Goal: Complete application form: Complete application form

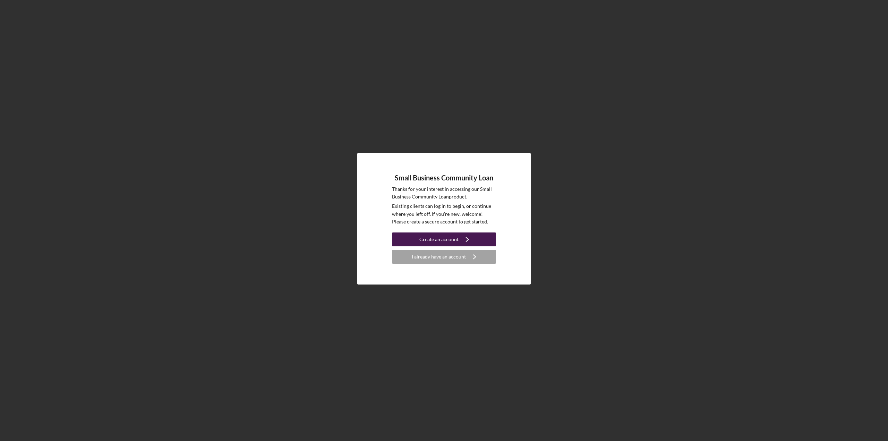
click at [455, 239] on div "Create an account" at bounding box center [438, 239] width 39 height 14
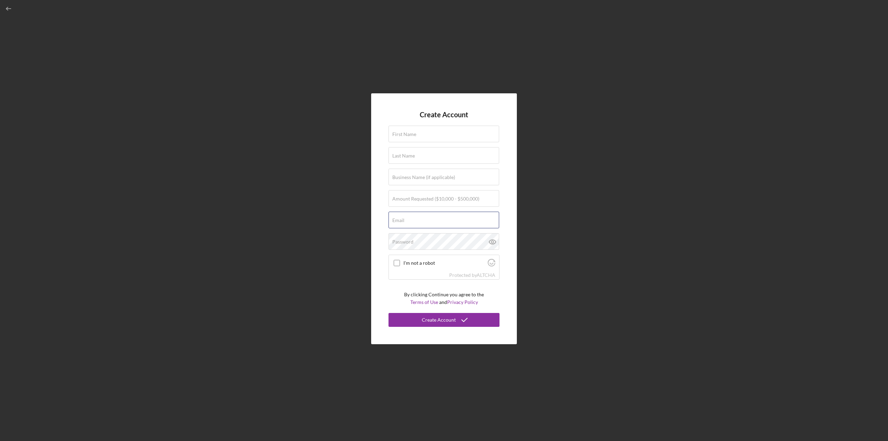
type input "[EMAIL_ADDRESS][DOMAIN_NAME]"
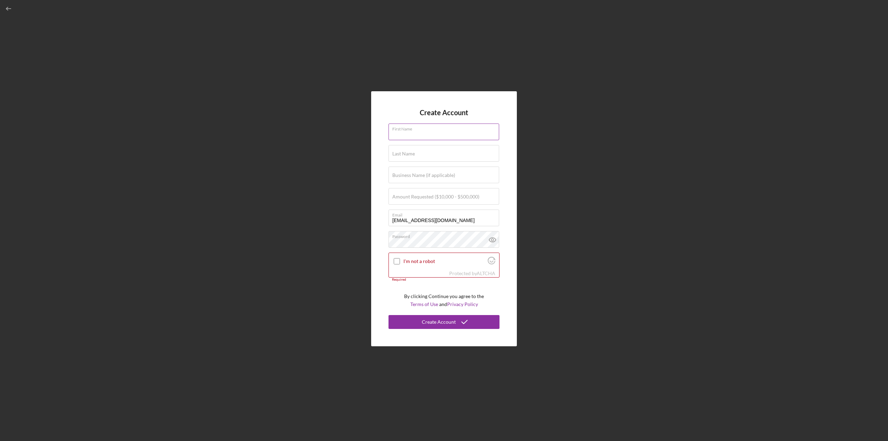
click at [423, 130] on div "First Name Required" at bounding box center [443, 131] width 111 height 17
type input "[PERSON_NAME]"
click at [410, 153] on label "Last Name" at bounding box center [403, 154] width 23 height 6
click at [410, 153] on input "Last Name" at bounding box center [443, 153] width 111 height 17
type input "[PERSON_NAME]"
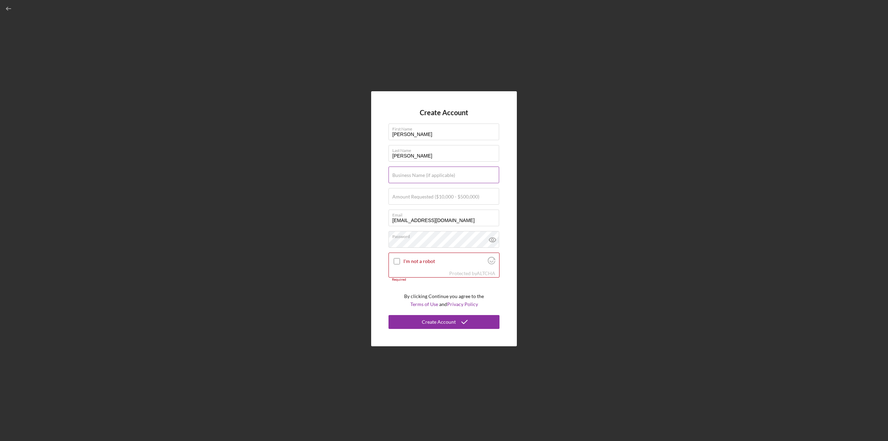
click at [413, 174] on label "Business Name (if applicable)" at bounding box center [423, 175] width 63 height 6
click at [413, 174] on input "Business Name (if applicable)" at bounding box center [443, 174] width 111 height 17
type input "Greenchem International Inc"
click at [428, 195] on label "Amount Requested ($10,000 - $500,000)" at bounding box center [435, 197] width 87 height 6
click at [428, 195] on input "Amount Requested ($10,000 - $500,000)" at bounding box center [443, 196] width 111 height 17
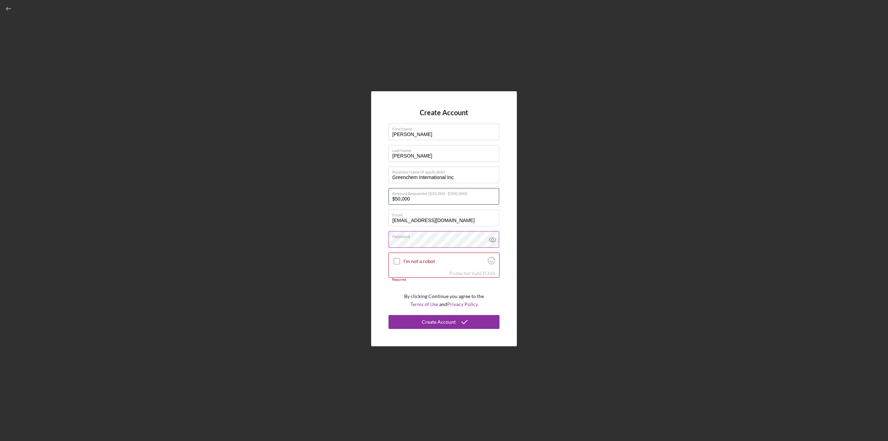
type input "$50,000"
click at [493, 239] on icon at bounding box center [492, 240] width 2 height 2
click at [399, 260] on input "I'm not a robot" at bounding box center [396, 261] width 6 height 6
checkbox input "true"
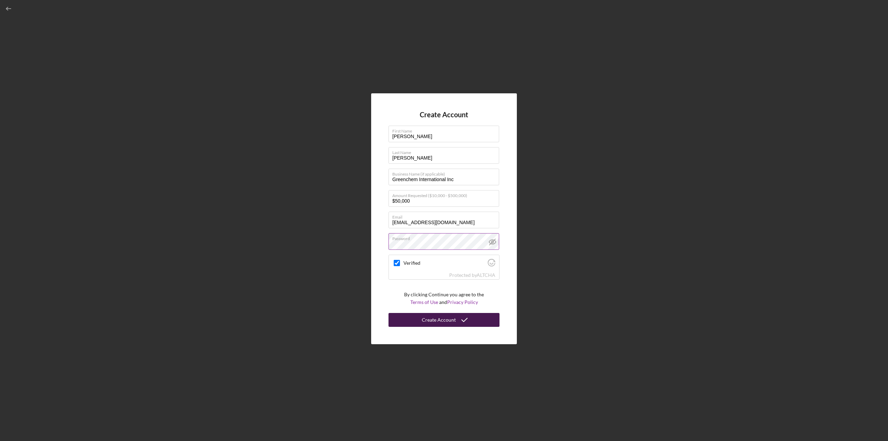
click at [436, 317] on div "Create Account" at bounding box center [439, 320] width 34 height 14
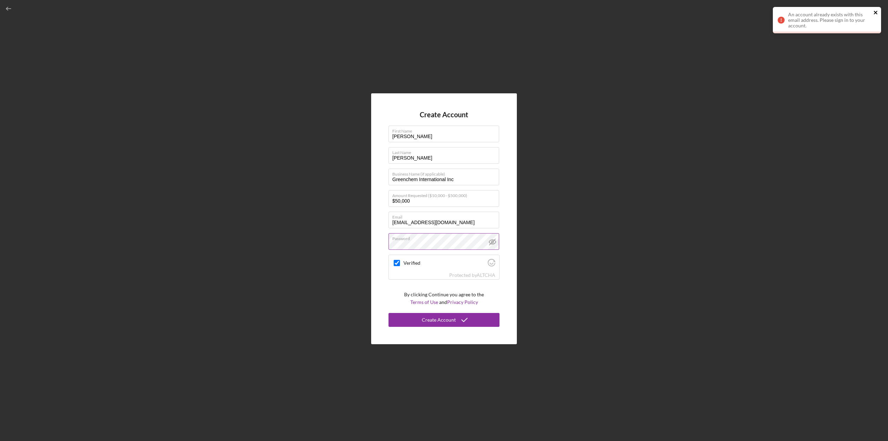
click at [876, 12] on icon "close" at bounding box center [875, 13] width 5 height 6
click at [9, 9] on icon "button" at bounding box center [9, 9] width 16 height 16
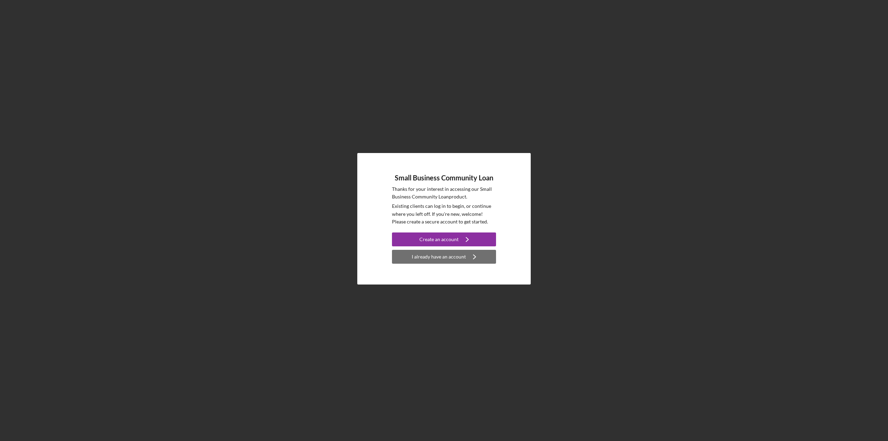
click at [444, 256] on div "I already have an account" at bounding box center [439, 257] width 54 height 14
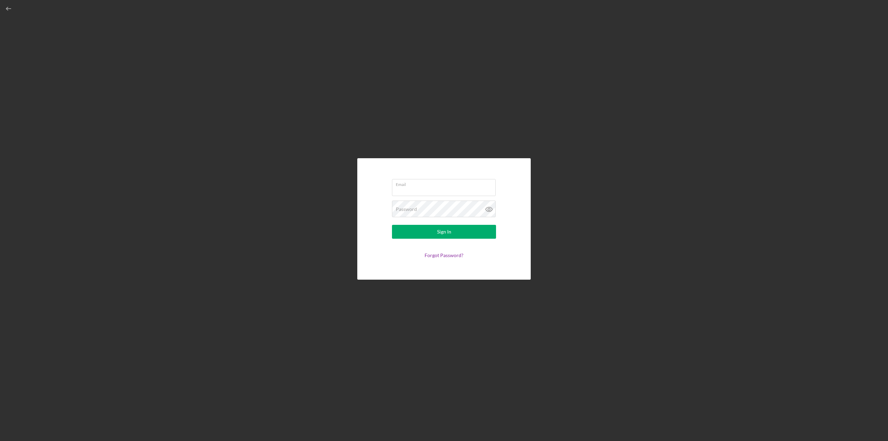
type input "[EMAIL_ADDRESS][DOMAIN_NAME]"
click at [434, 232] on button "Sign In" at bounding box center [444, 232] width 104 height 14
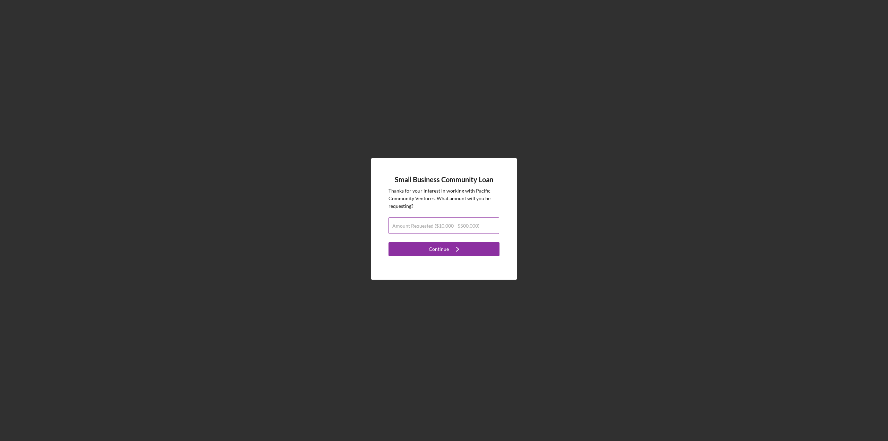
click at [430, 227] on label "Amount Requested ($10,000 - $500,000)" at bounding box center [435, 226] width 87 height 6
click at [430, 227] on input "Amount Requested ($10,000 - $500,000)" at bounding box center [443, 225] width 111 height 17
type input "$50,000"
click at [432, 245] on div "Continue" at bounding box center [439, 249] width 20 height 14
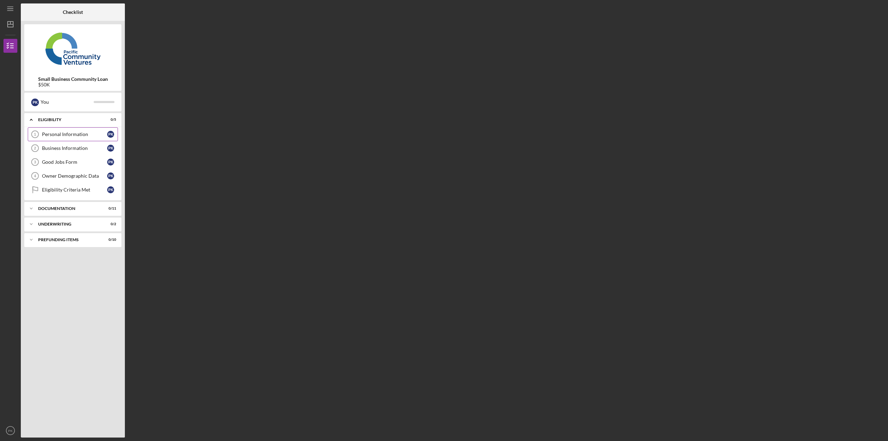
click at [63, 131] on div "Personal Information" at bounding box center [74, 134] width 65 height 6
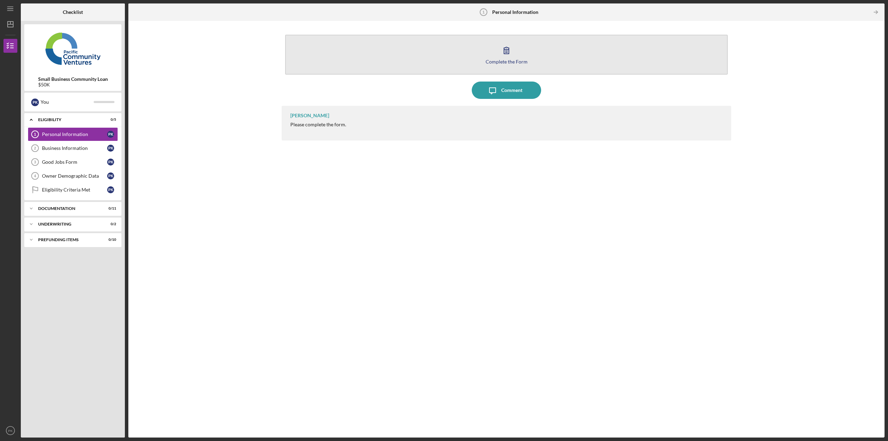
click at [501, 64] on button "Complete the Form Form" at bounding box center [506, 55] width 442 height 40
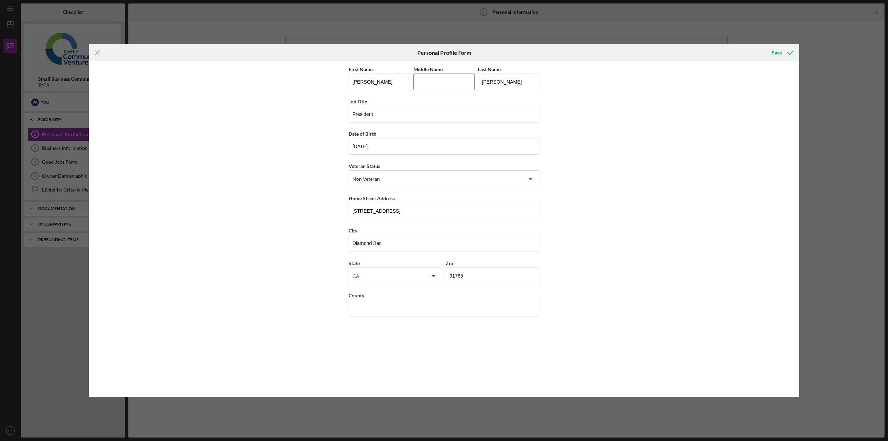
click at [455, 85] on input "Middle Name" at bounding box center [443, 81] width 61 height 17
type input "[PERSON_NAME]"
click at [633, 113] on div "First Name [PERSON_NAME] Middle Name [PERSON_NAME] Last Name [PERSON_NAME] Titl…" at bounding box center [444, 228] width 710 height 335
click at [452, 308] on input "County" at bounding box center [443, 308] width 191 height 17
type input "[GEOGRAPHIC_DATA]"
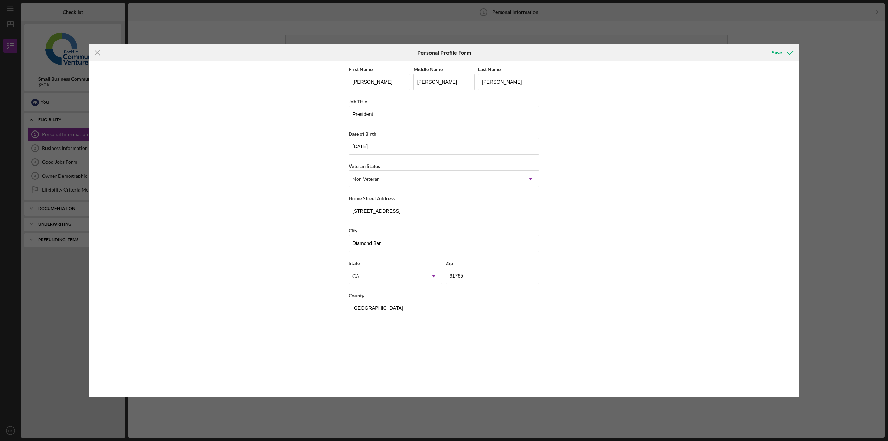
type input "CA"
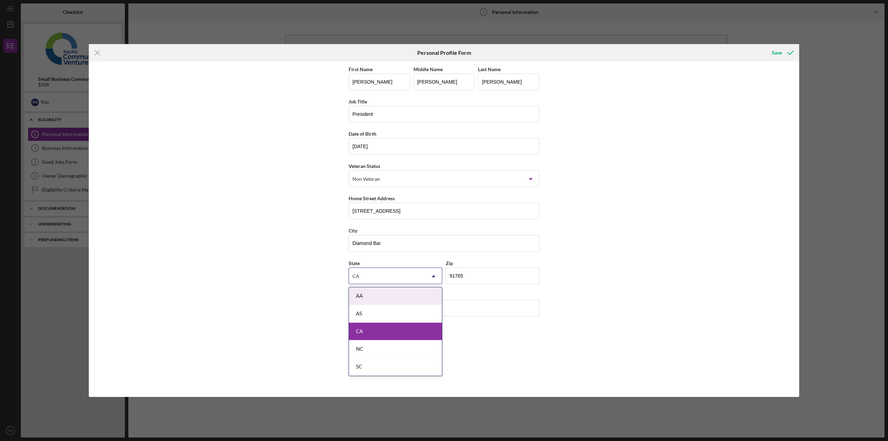
click at [433, 331] on div "CA" at bounding box center [395, 331] width 93 height 18
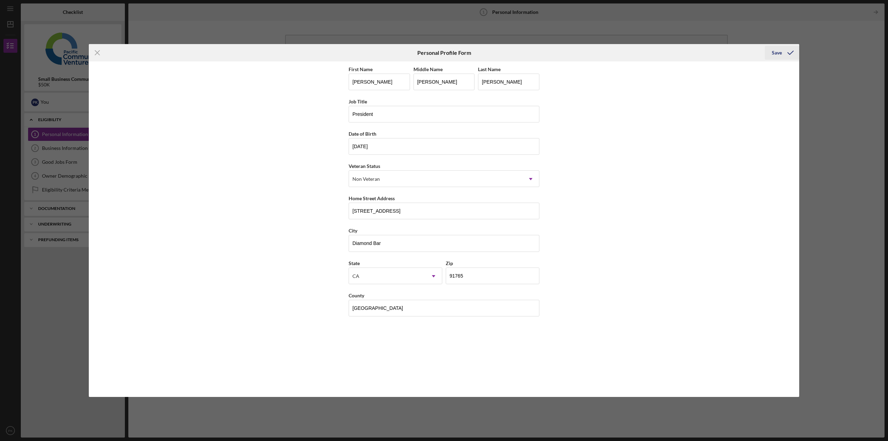
click at [776, 51] on div "Save" at bounding box center [776, 53] width 10 height 14
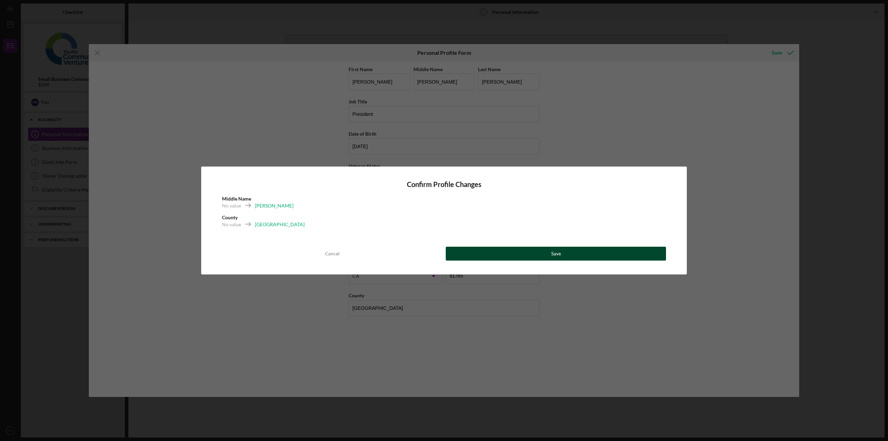
click at [554, 255] on div "Save" at bounding box center [556, 253] width 10 height 14
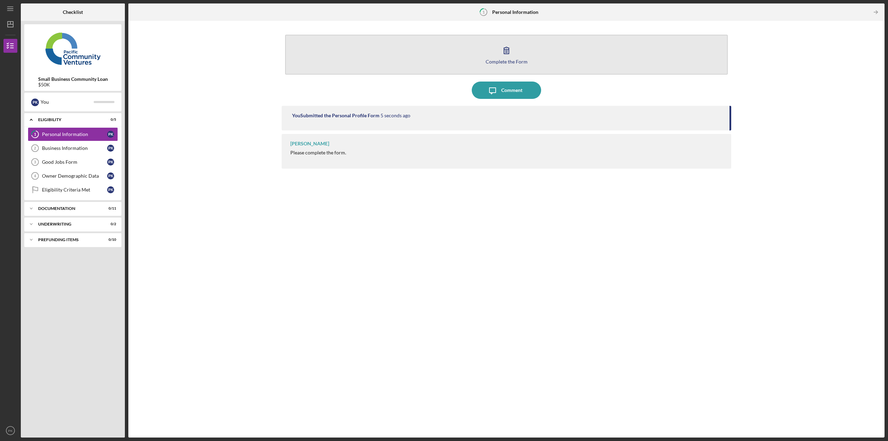
click at [503, 62] on div "Complete the Form" at bounding box center [506, 61] width 42 height 5
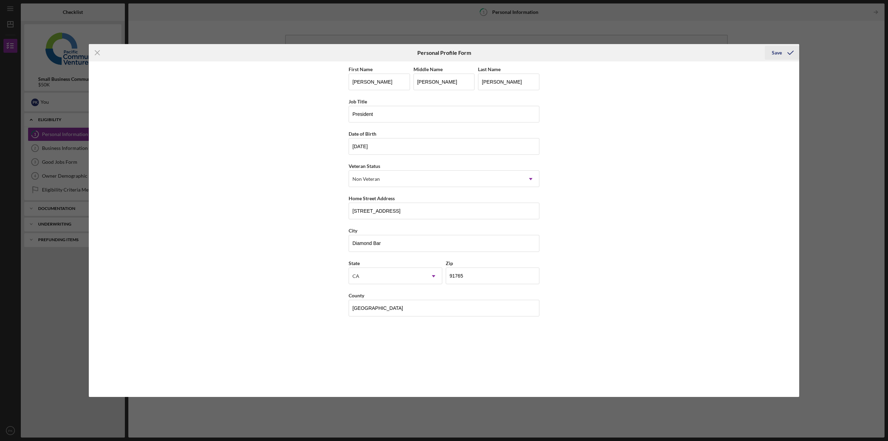
click at [776, 52] on div "Save" at bounding box center [776, 53] width 10 height 14
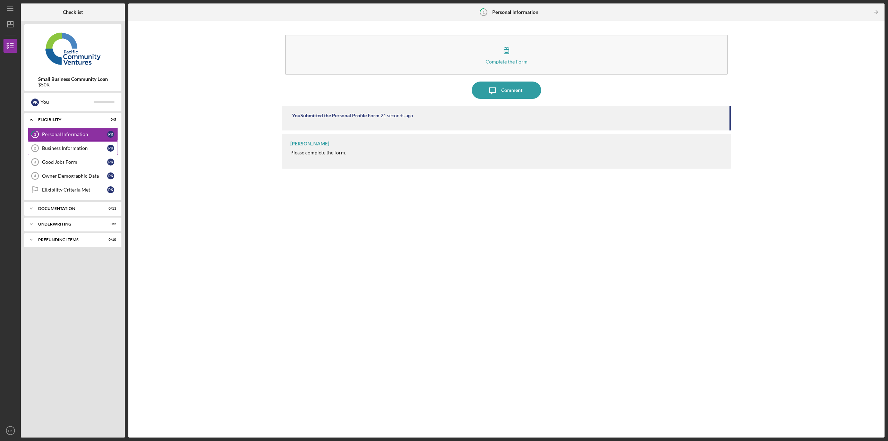
click at [66, 148] on div "Business Information" at bounding box center [74, 148] width 65 height 6
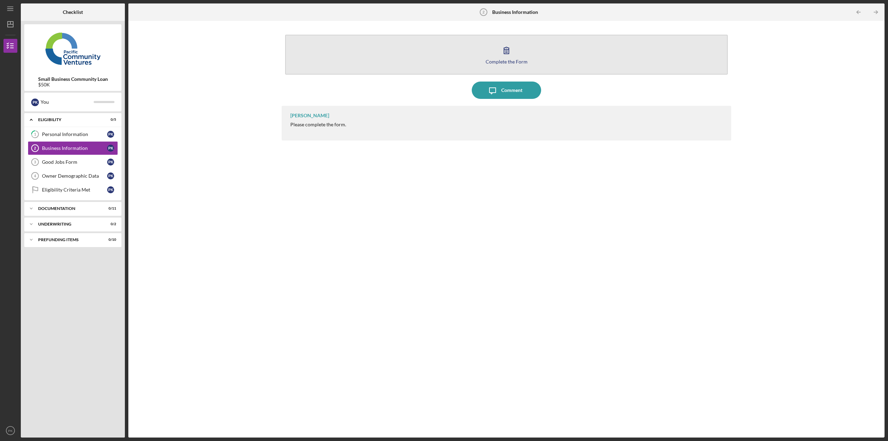
click at [503, 59] on div "Complete the Form" at bounding box center [506, 61] width 42 height 5
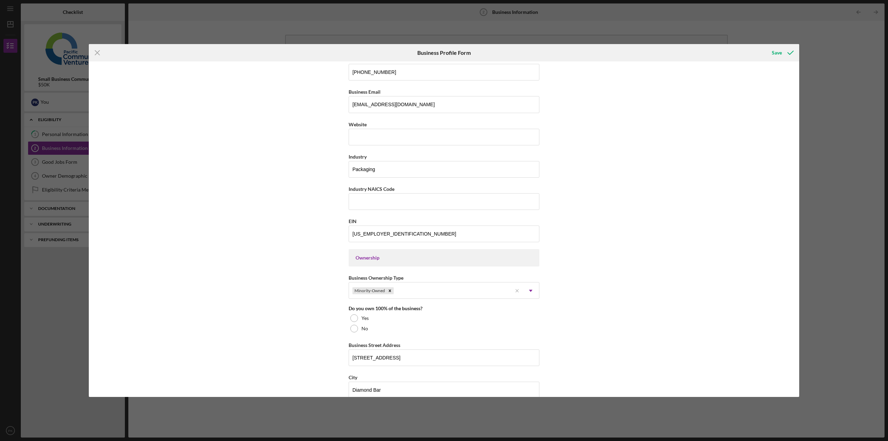
scroll to position [139, 0]
click at [388, 199] on input "Industry NAICS Code" at bounding box center [443, 198] width 191 height 17
click at [657, 223] on div "Business Name Greenchem International Inc DBA Business Start Date [DATE] Legal …" at bounding box center [444, 228] width 710 height 335
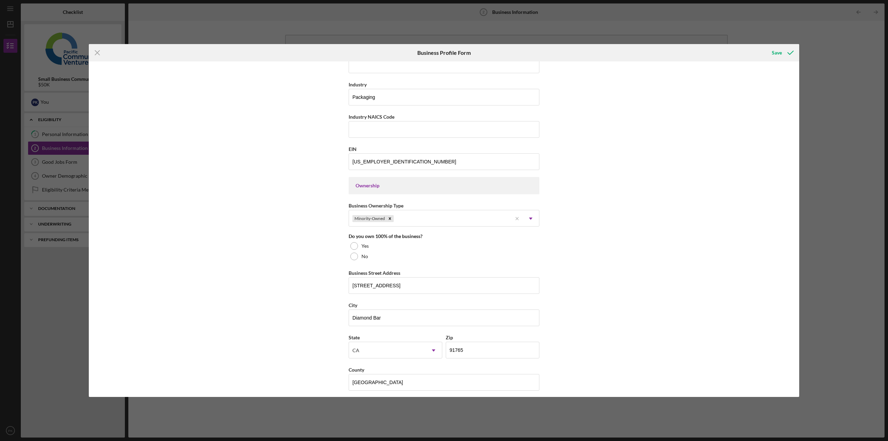
scroll to position [243, 0]
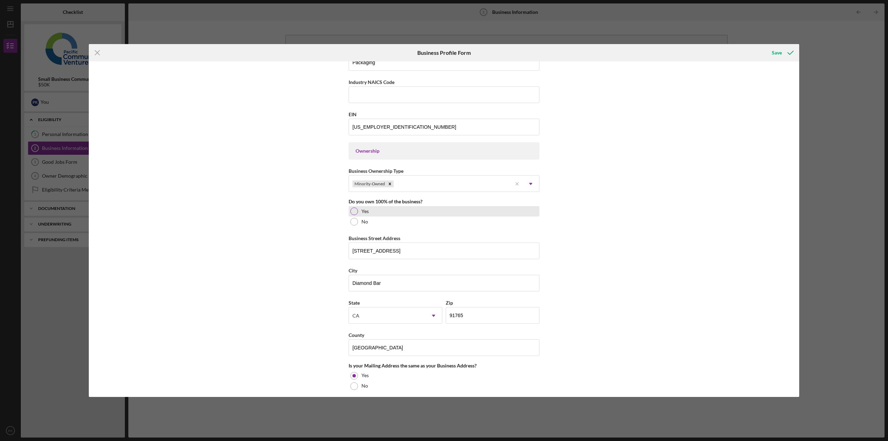
click at [352, 212] on div at bounding box center [354, 211] width 8 height 8
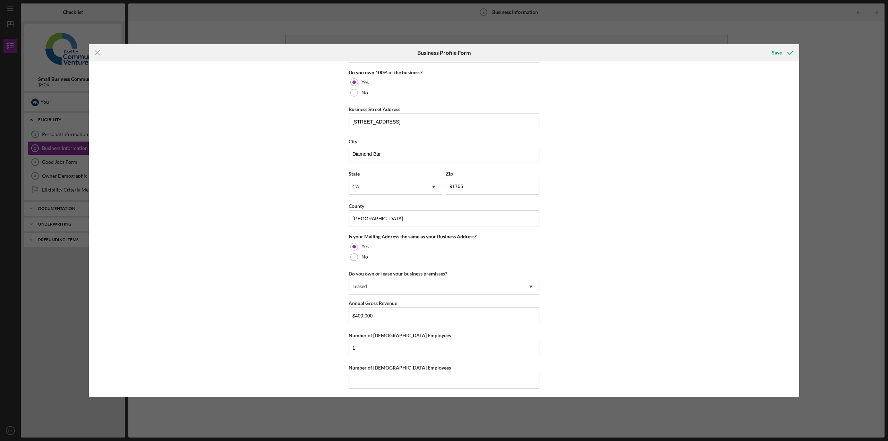
scroll to position [374, 0]
click at [777, 49] on div "Save" at bounding box center [776, 53] width 10 height 14
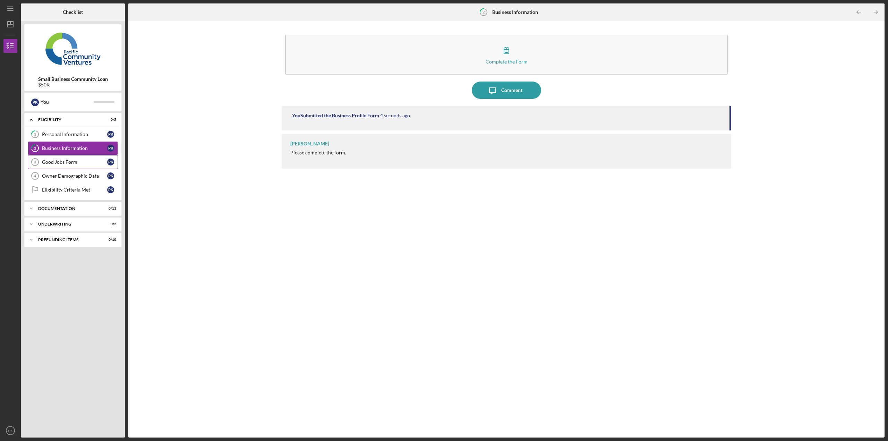
click at [67, 163] on div "Good Jobs Form" at bounding box center [74, 162] width 65 height 6
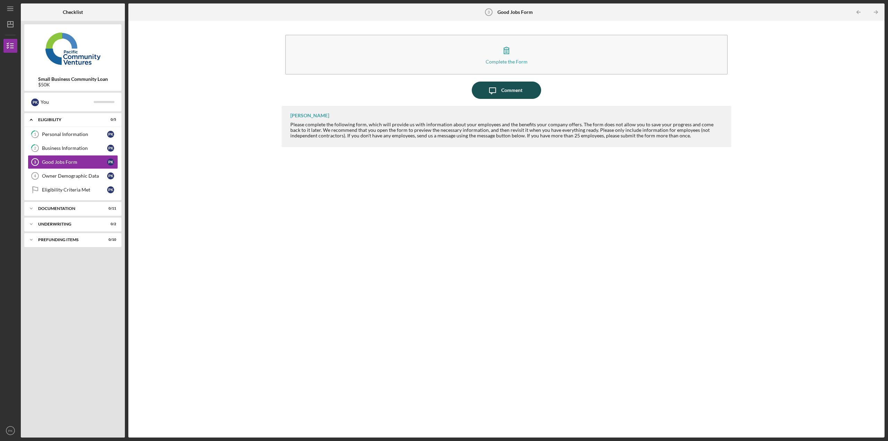
click at [509, 88] on div "Comment" at bounding box center [511, 89] width 21 height 17
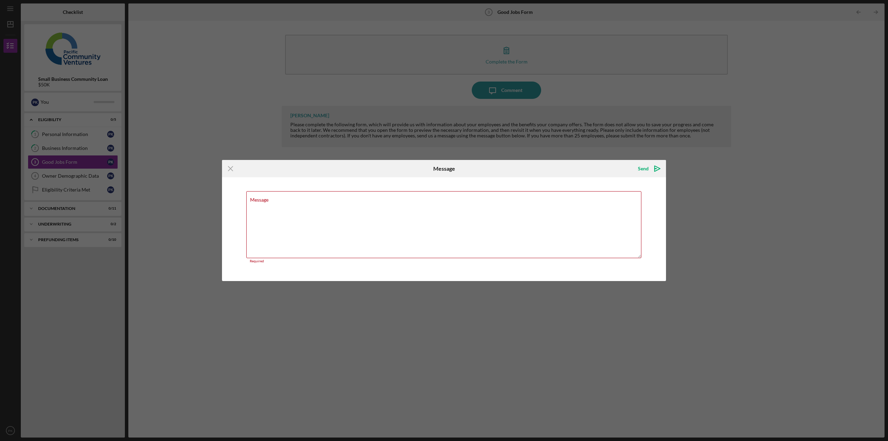
click at [680, 170] on div "Icon/Menu Close Message Send Icon/icon-invite-send Message Required Cancel Send…" at bounding box center [444, 220] width 888 height 441
click at [226, 85] on div "Icon/Menu Close Message Send Icon/icon-invite-send Message Required Cancel Send…" at bounding box center [444, 220] width 888 height 441
click at [229, 169] on icon "Icon/Menu Close" at bounding box center [230, 168] width 17 height 17
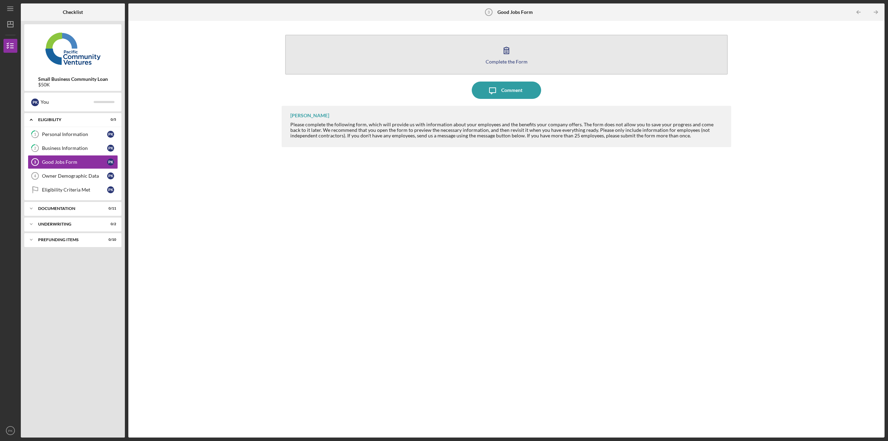
click at [510, 60] on div "Complete the Form" at bounding box center [506, 61] width 42 height 5
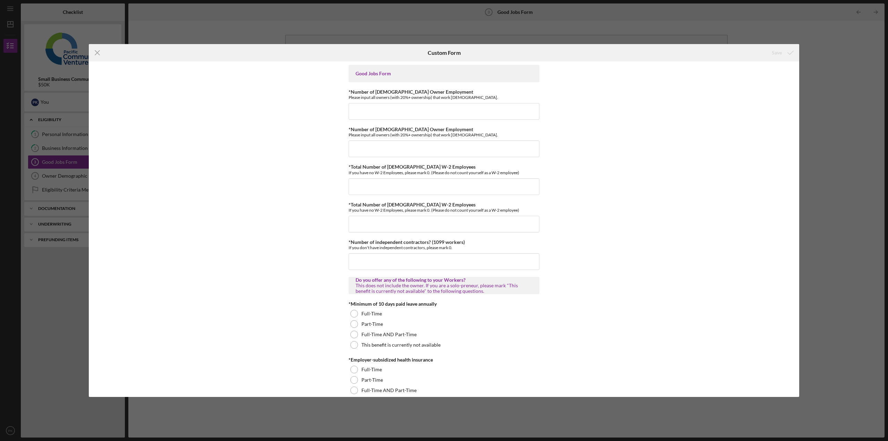
click at [506, 26] on div "Icon/Menu Close Custom Form Save Good Jobs Form *Number of [DEMOGRAPHIC_DATA] O…" at bounding box center [444, 220] width 888 height 441
click at [780, 32] on div "Icon/Menu Close Custom Form Save Good Jobs Form *Number of [DEMOGRAPHIC_DATA] O…" at bounding box center [444, 220] width 888 height 441
click at [98, 52] on line at bounding box center [97, 53] width 5 height 5
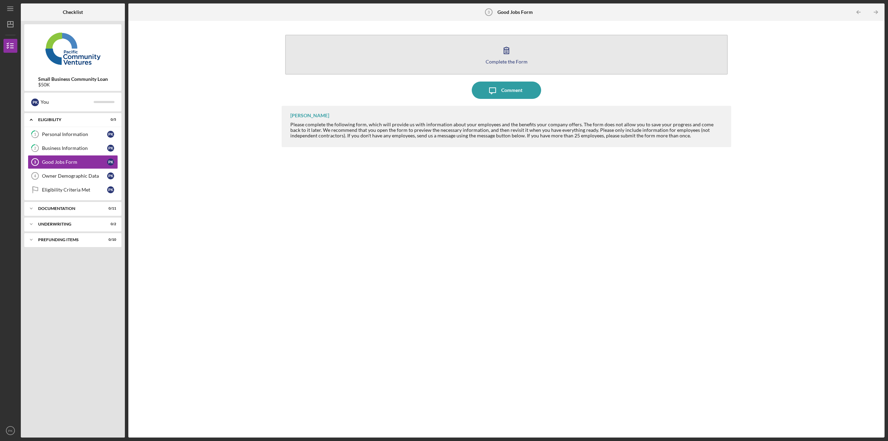
click at [500, 61] on div "Complete the Form" at bounding box center [506, 61] width 42 height 5
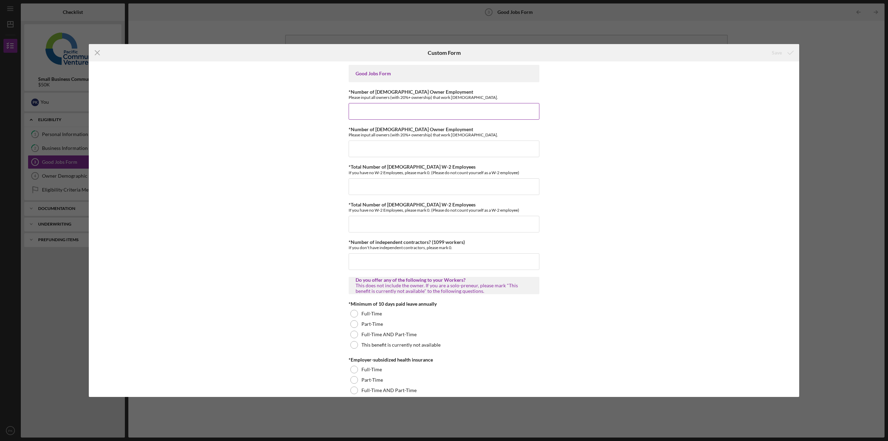
click at [364, 113] on input "*Number of [DEMOGRAPHIC_DATA] Owner Employment" at bounding box center [443, 111] width 191 height 17
type input "1"
click at [360, 187] on input "*Total Number of [DEMOGRAPHIC_DATA] W-2 Employees" at bounding box center [443, 186] width 191 height 17
type input "0"
click at [350, 224] on input "*Total Number of [DEMOGRAPHIC_DATA] W-2 Employees" at bounding box center [443, 224] width 191 height 17
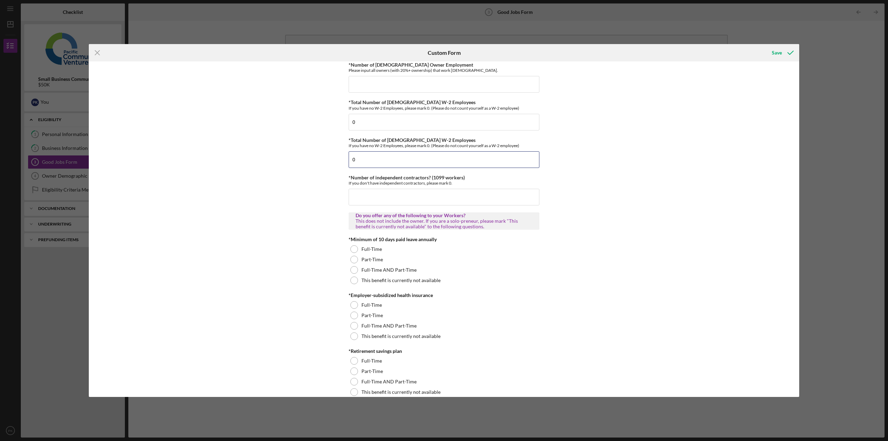
scroll to position [69, 0]
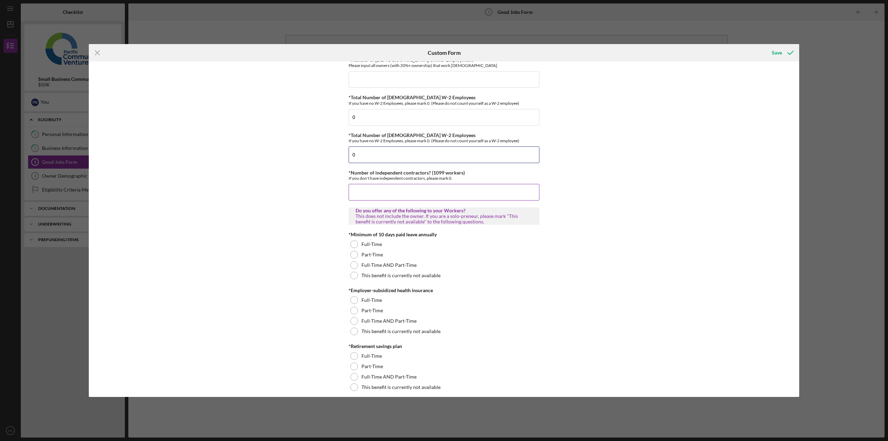
type input "0"
click at [352, 192] on input "*Number of independent contractors? (1099 workers)" at bounding box center [443, 192] width 191 height 17
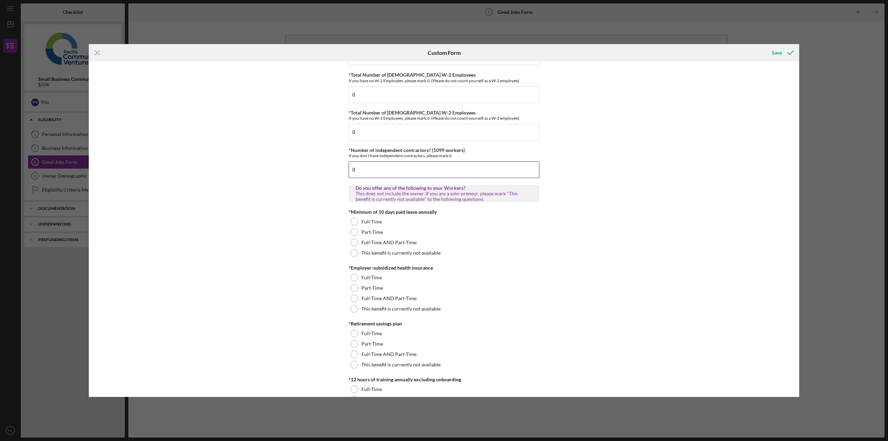
scroll to position [139, 0]
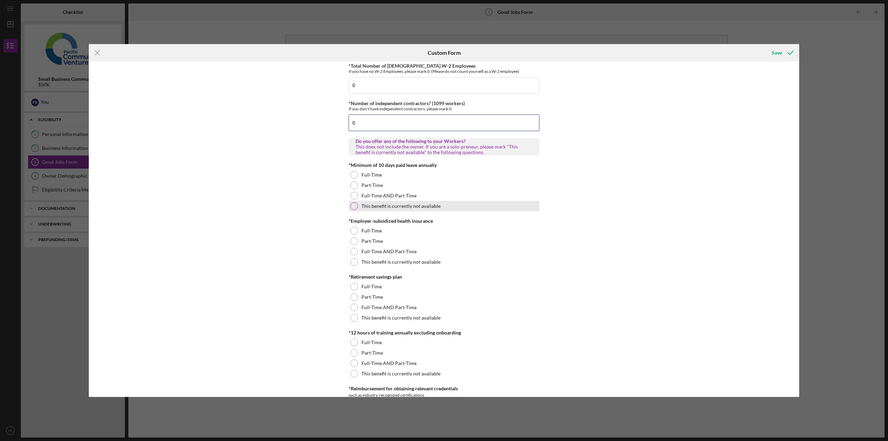
type input "0"
click at [353, 208] on div at bounding box center [354, 206] width 8 height 8
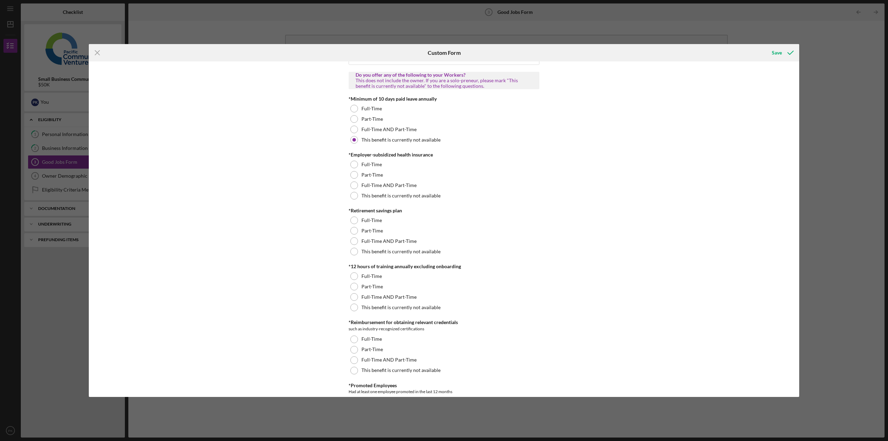
scroll to position [208, 0]
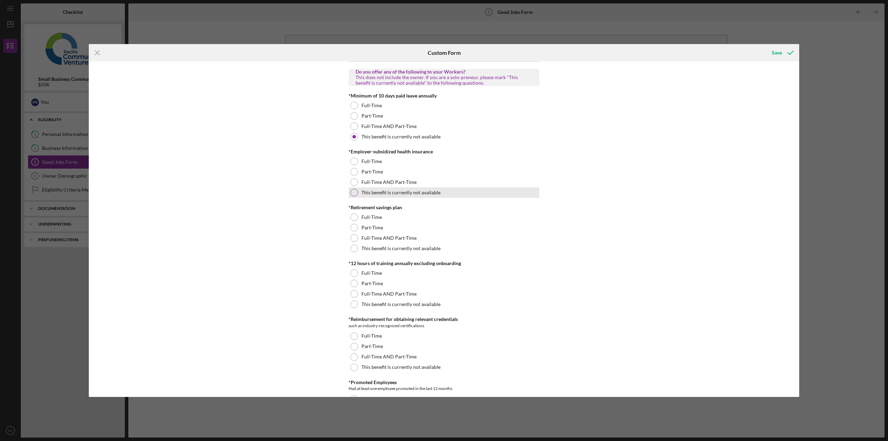
click at [352, 191] on div at bounding box center [354, 193] width 8 height 8
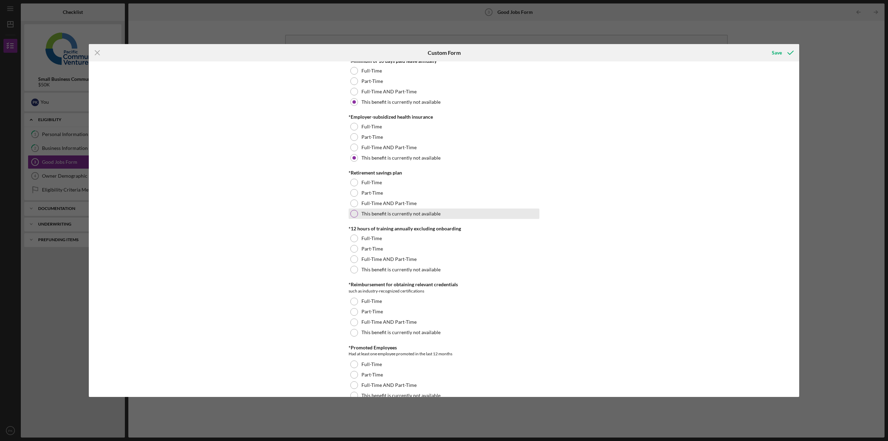
click at [354, 210] on div at bounding box center [354, 214] width 8 height 8
click at [353, 269] on div at bounding box center [354, 270] width 8 height 8
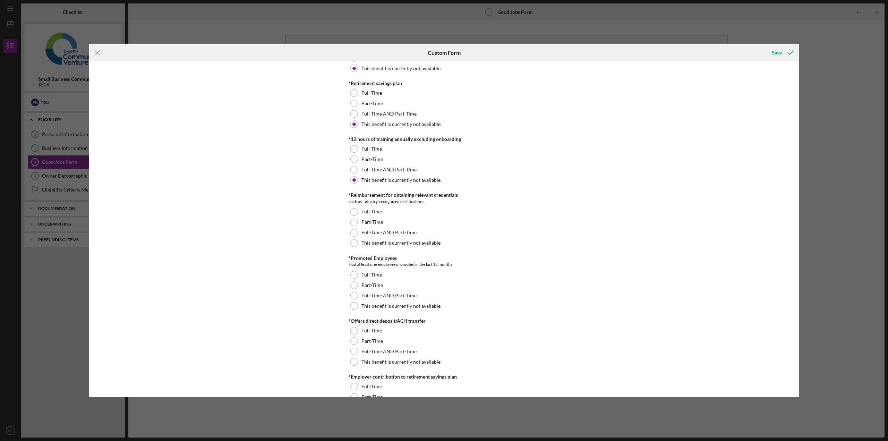
scroll to position [347, 0]
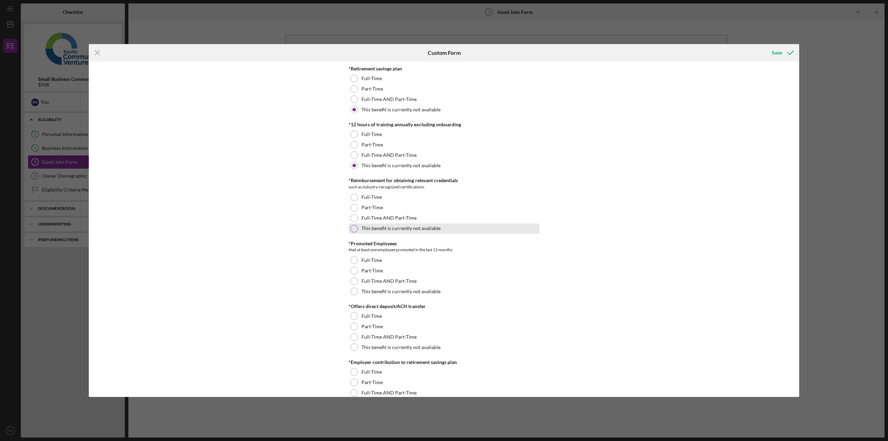
click at [352, 230] on div at bounding box center [354, 229] width 8 height 8
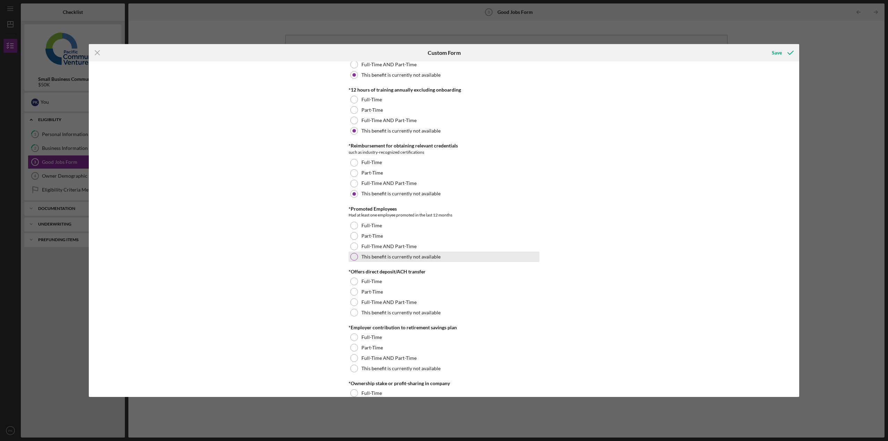
click at [351, 253] on div at bounding box center [354, 257] width 8 height 8
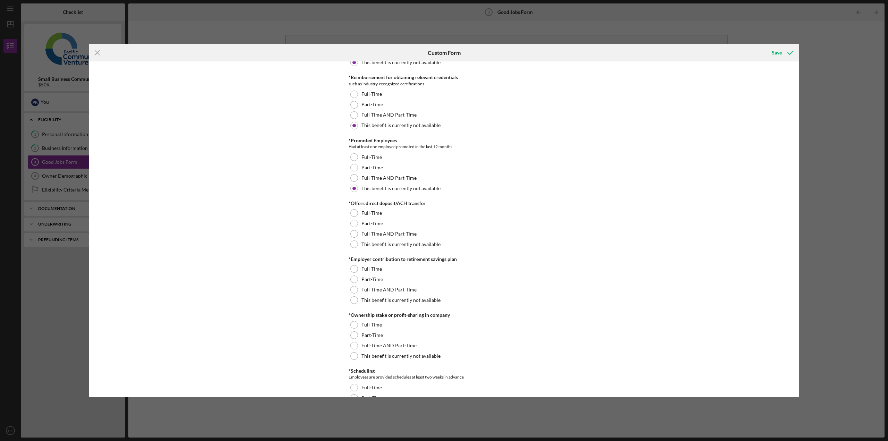
scroll to position [451, 0]
click at [353, 245] on div at bounding box center [354, 243] width 8 height 8
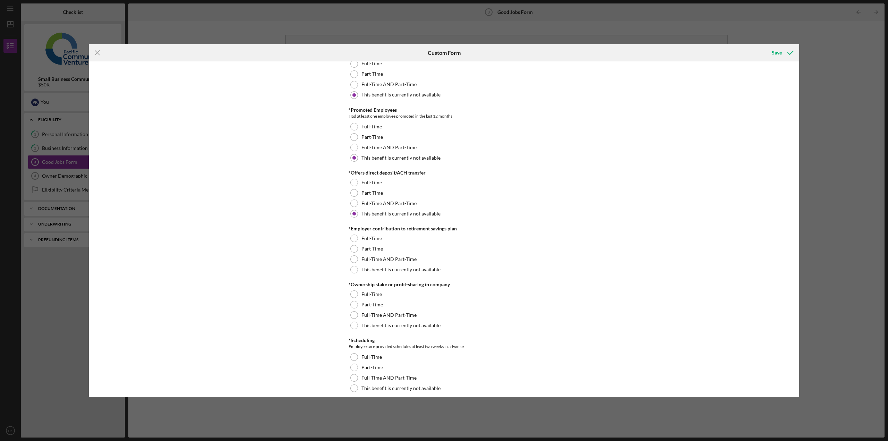
scroll to position [520, 0]
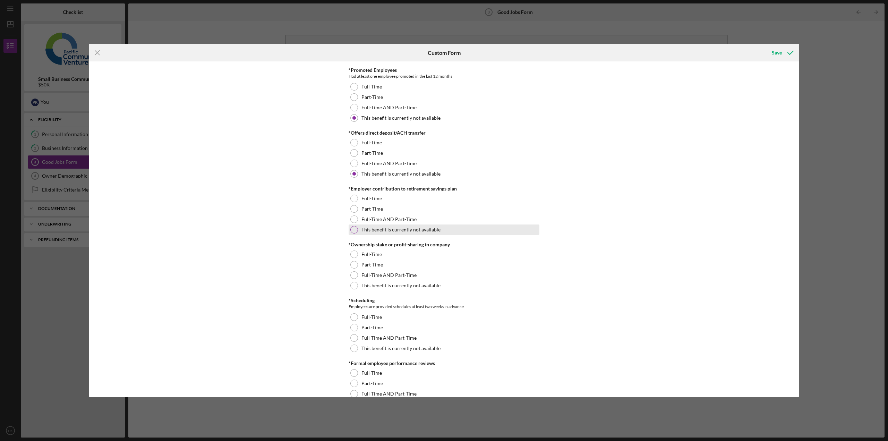
click at [352, 232] on div at bounding box center [354, 230] width 8 height 8
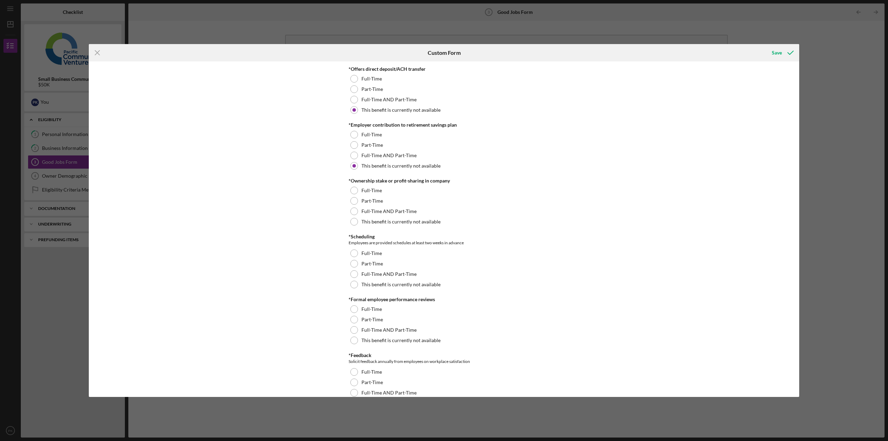
scroll to position [589, 0]
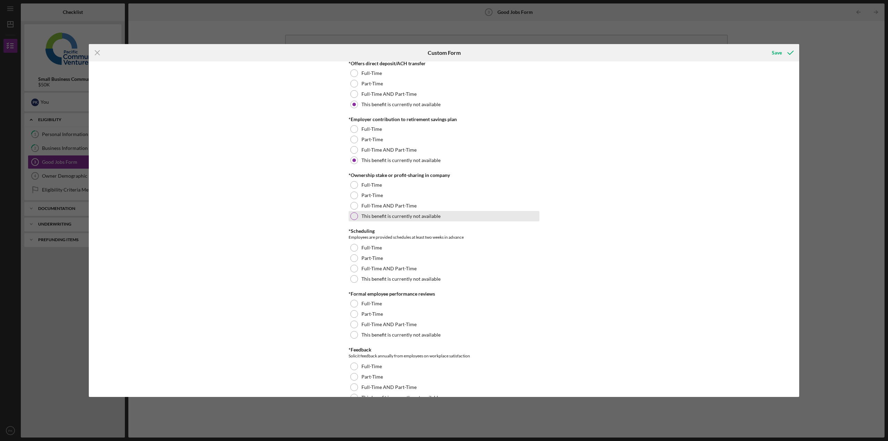
click at [352, 217] on div at bounding box center [354, 216] width 8 height 8
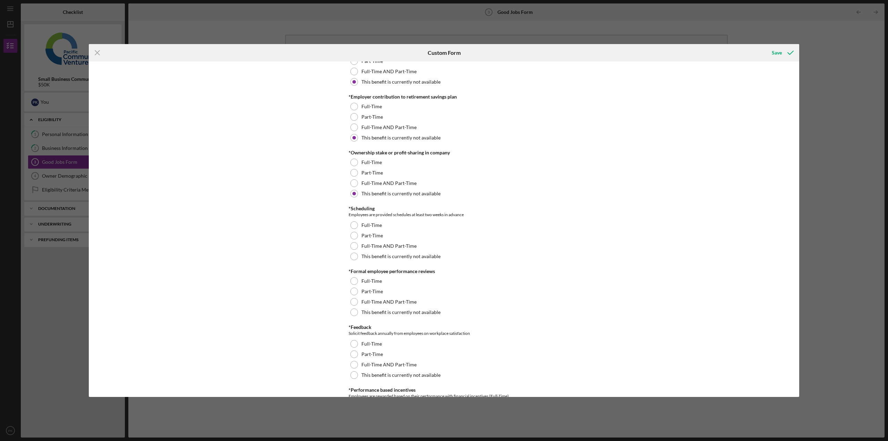
scroll to position [624, 0]
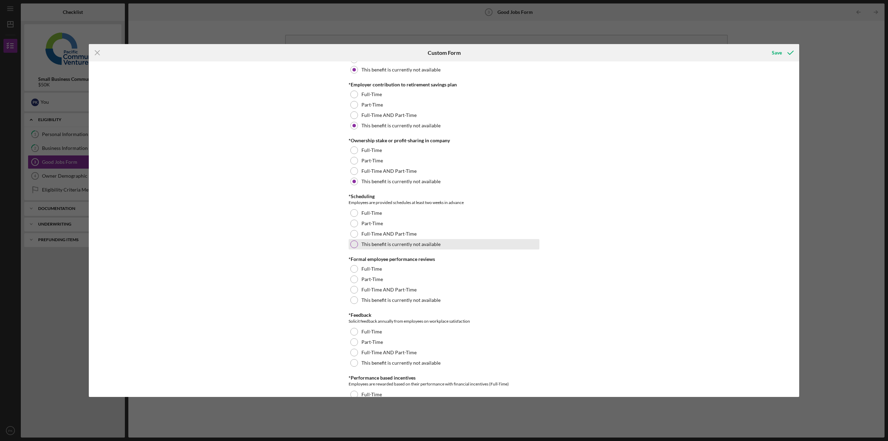
click at [353, 243] on div at bounding box center [354, 244] width 8 height 8
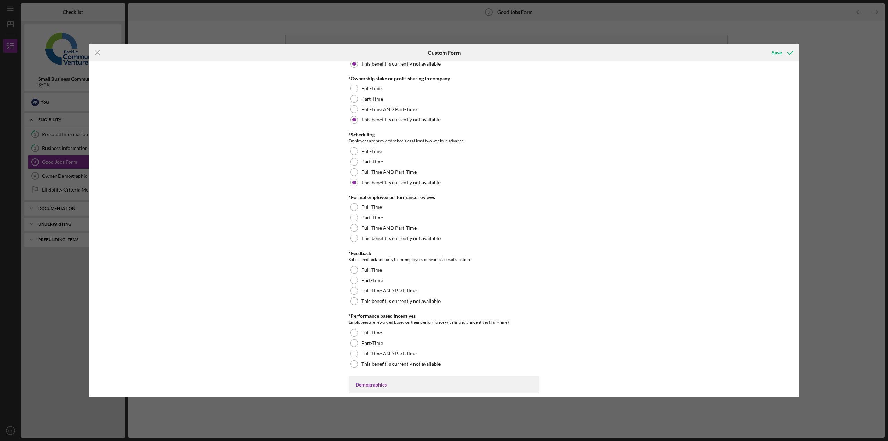
scroll to position [693, 0]
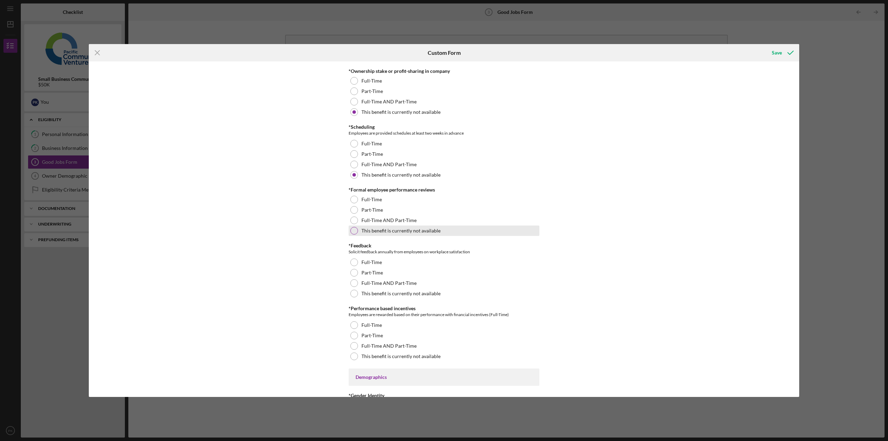
click at [351, 231] on div at bounding box center [354, 231] width 8 height 8
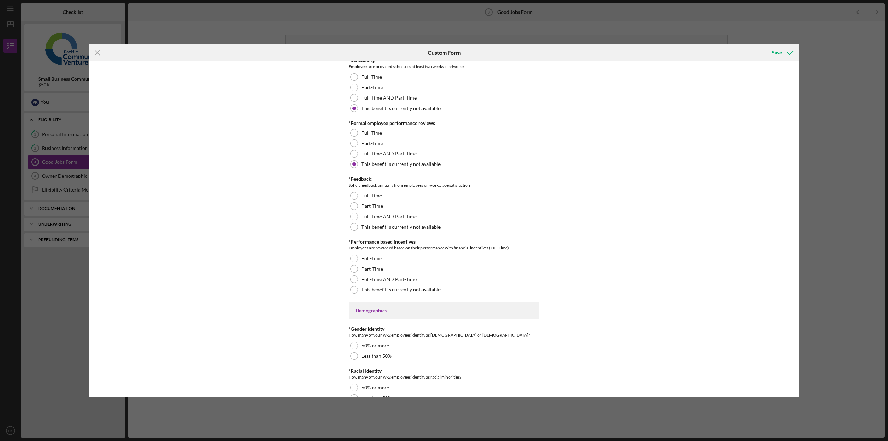
scroll to position [763, 0]
click at [353, 224] on div at bounding box center [354, 224] width 8 height 8
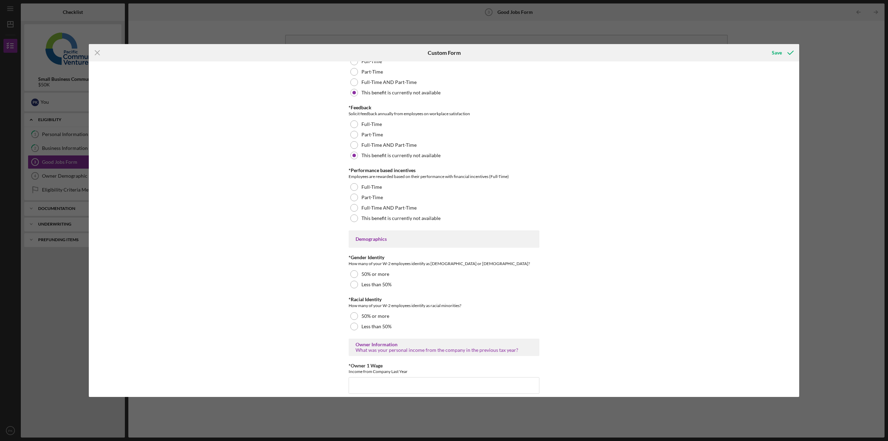
scroll to position [832, 0]
click at [353, 218] on div at bounding box center [354, 218] width 8 height 8
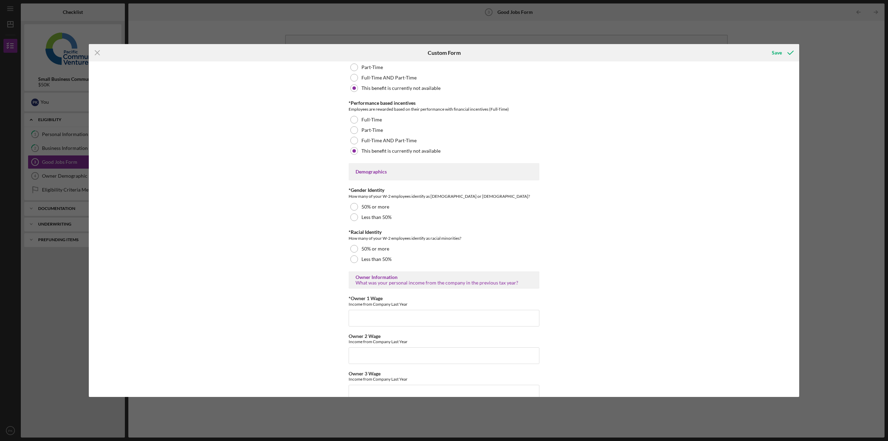
scroll to position [901, 0]
click at [355, 215] on div at bounding box center [354, 214] width 8 height 8
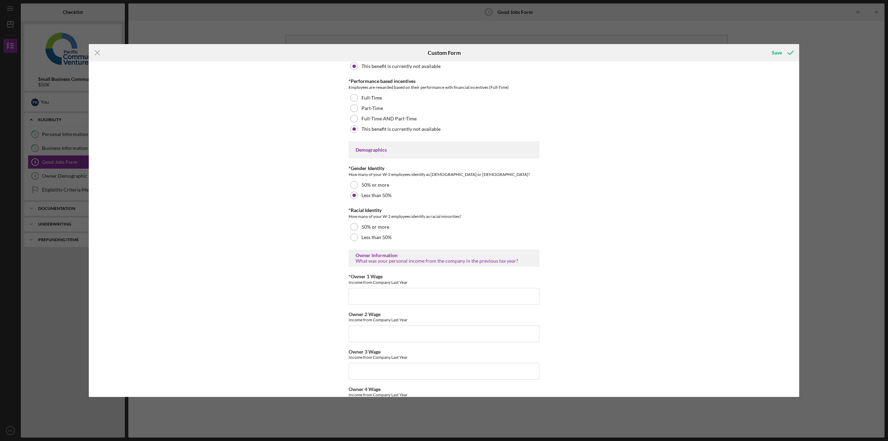
scroll to position [936, 0]
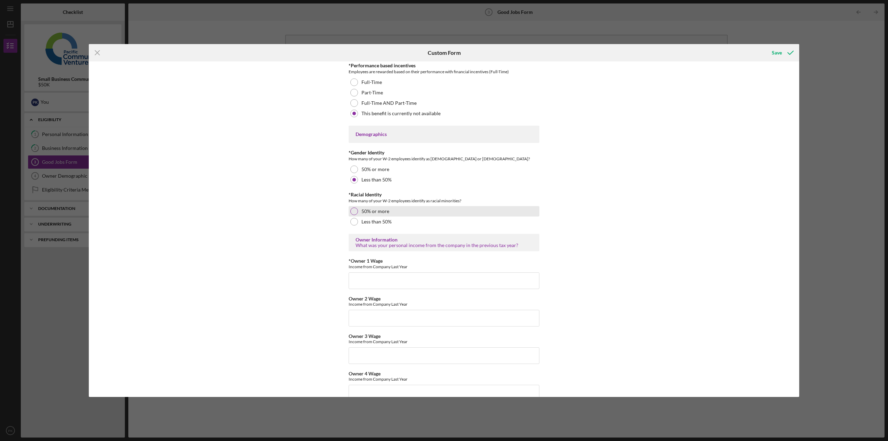
click at [353, 211] on div at bounding box center [354, 211] width 8 height 8
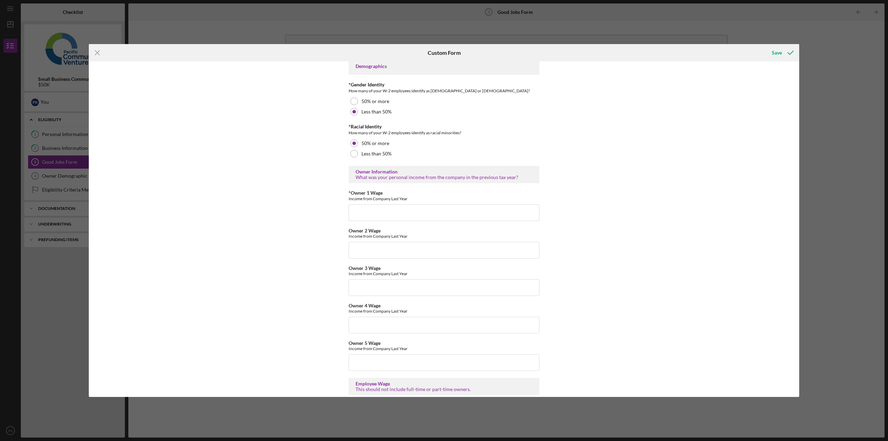
scroll to position [1005, 0]
click at [355, 213] on input "*Owner 1 Wage" at bounding box center [443, 211] width 191 height 17
type input "24000.00"
click at [317, 235] on div "Good Jobs Form *Number of [DEMOGRAPHIC_DATA] Owner Employment Please input all …" at bounding box center [444, 228] width 710 height 335
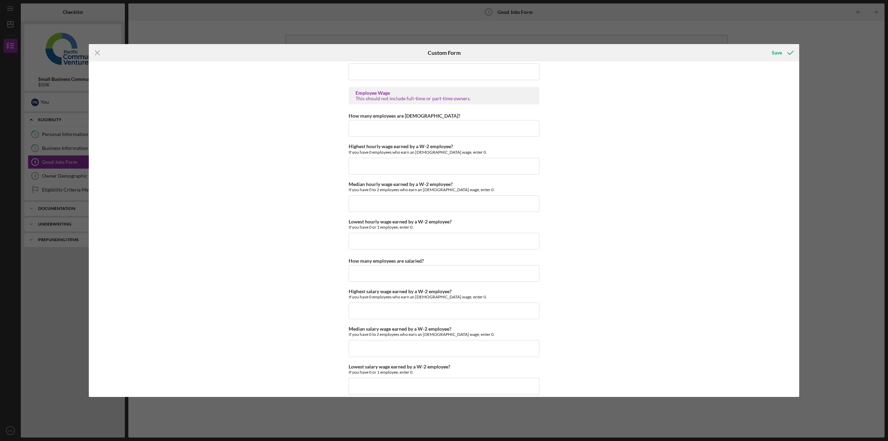
scroll to position [1248, 0]
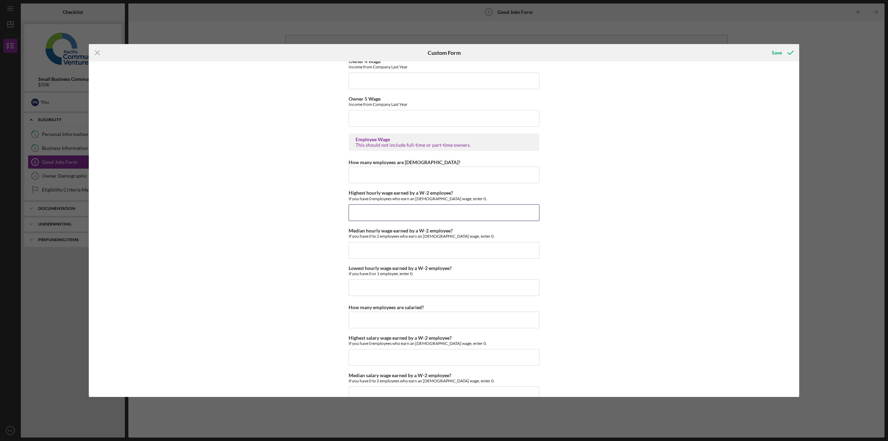
drag, startPoint x: 354, startPoint y: 215, endPoint x: 282, endPoint y: 225, distance: 73.2
click at [354, 215] on input "Highest hourly wage earned by a W-2 employee?" at bounding box center [443, 212] width 191 height 17
type input "$0"
click at [365, 244] on input "Median hourly wage earned by a W-2 employee?" at bounding box center [443, 250] width 191 height 17
type input "$0"
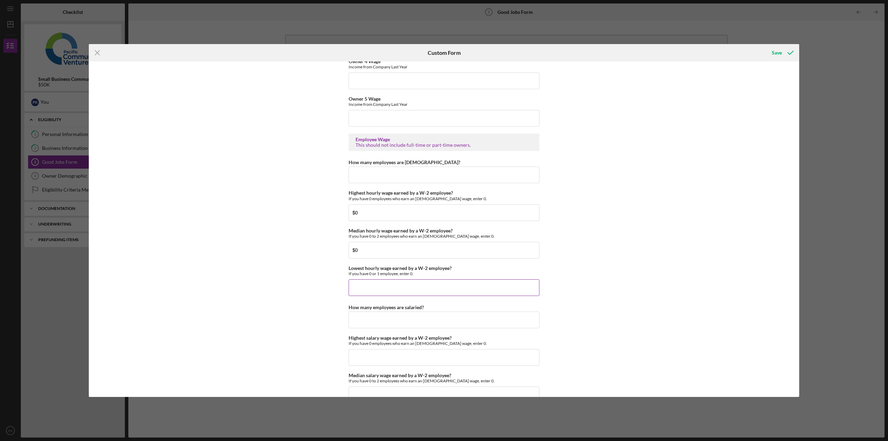
click at [371, 288] on input "Lowest hourly wage earned by a W-2 employee?" at bounding box center [443, 287] width 191 height 17
type input "$0"
click at [367, 315] on input "How many employees are salaried?" at bounding box center [443, 319] width 191 height 17
click at [356, 318] on input "0" at bounding box center [443, 319] width 191 height 17
type input "0"
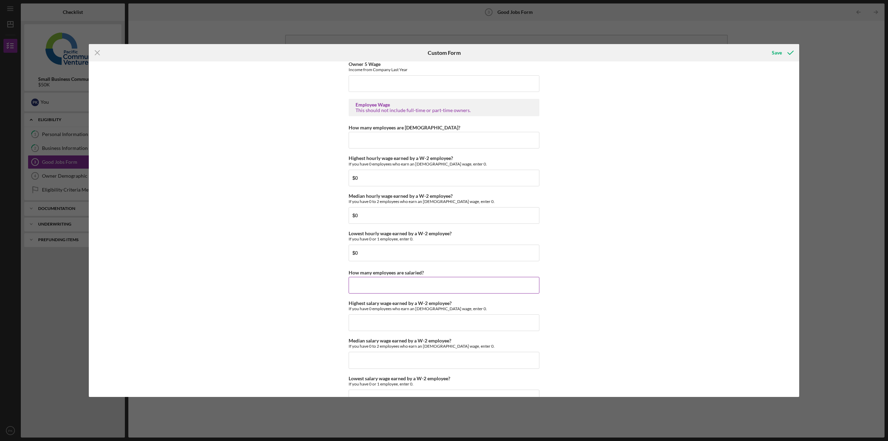
scroll to position [1352, 0]
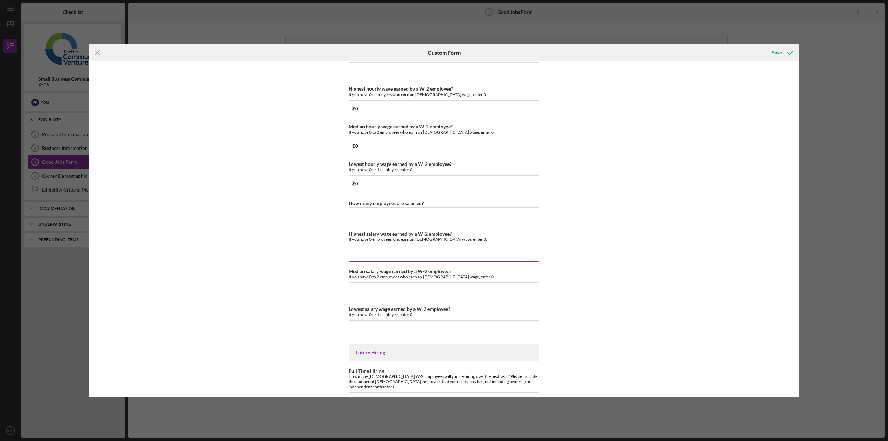
click at [357, 247] on input "Highest salary wage earned by a W-2 employee?" at bounding box center [443, 253] width 191 height 17
type input "$0"
click at [362, 288] on input "Median salary wage earned by a W-2 employee?" at bounding box center [443, 290] width 191 height 17
type input "$0"
click at [372, 327] on input "Lowest salary wage earned by a W-2 employee?" at bounding box center [443, 328] width 191 height 17
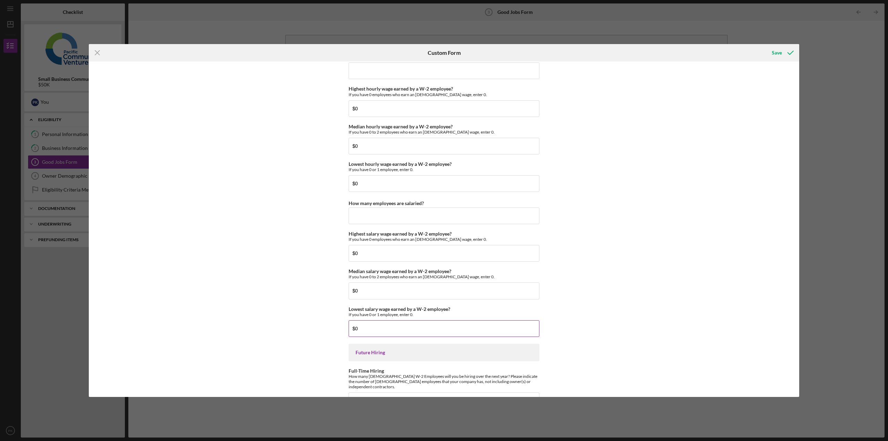
scroll to position [1412, 0]
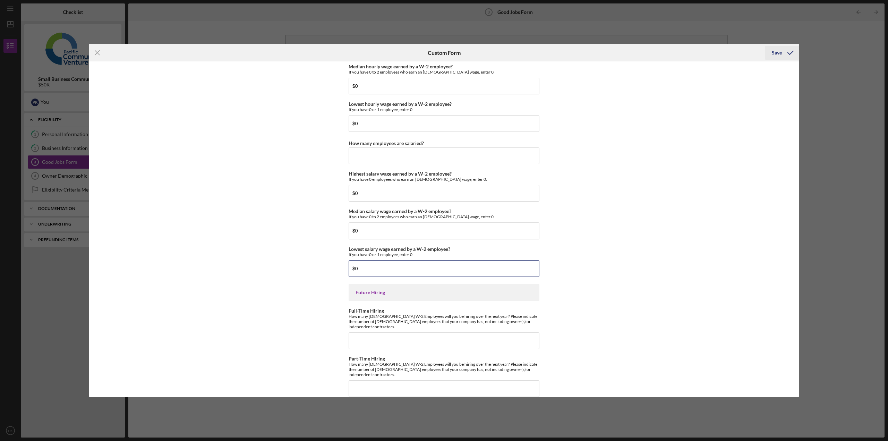
type input "$0"
click at [774, 49] on div "Save" at bounding box center [776, 53] width 10 height 14
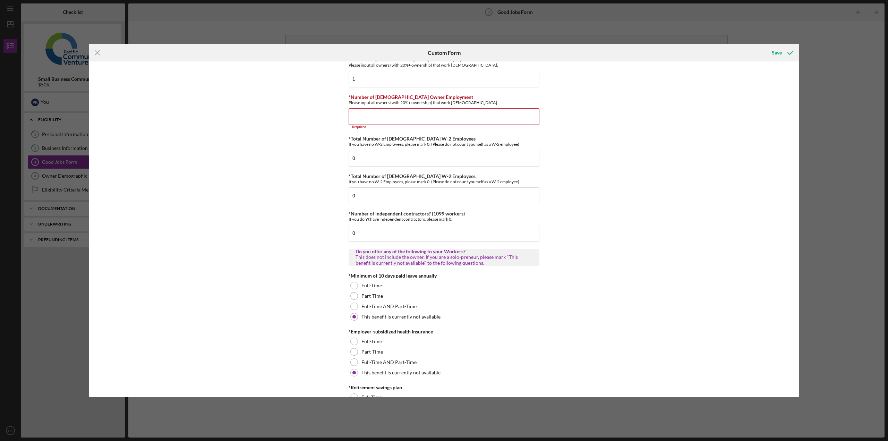
scroll to position [0, 0]
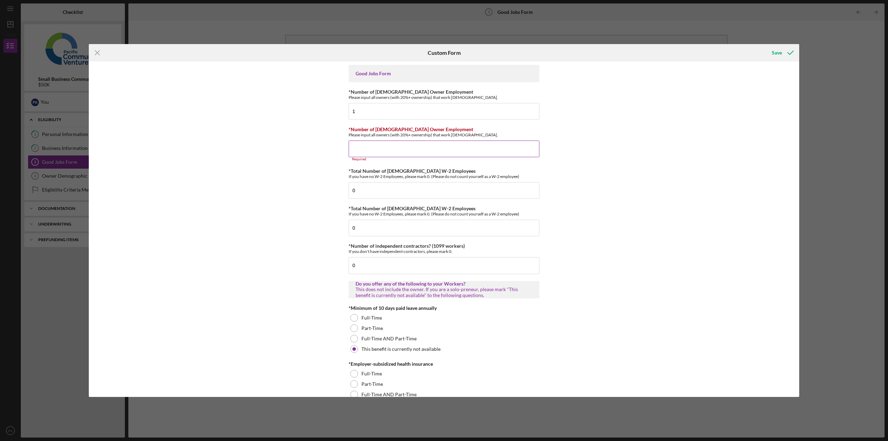
click at [360, 149] on input "*Number of [DEMOGRAPHIC_DATA] Owner Employment" at bounding box center [443, 148] width 191 height 17
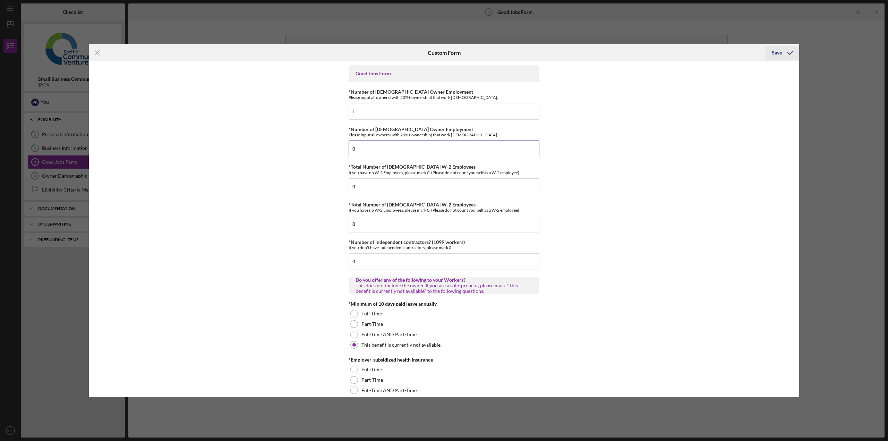
type input "0"
click at [778, 53] on div "Save" at bounding box center [776, 53] width 10 height 14
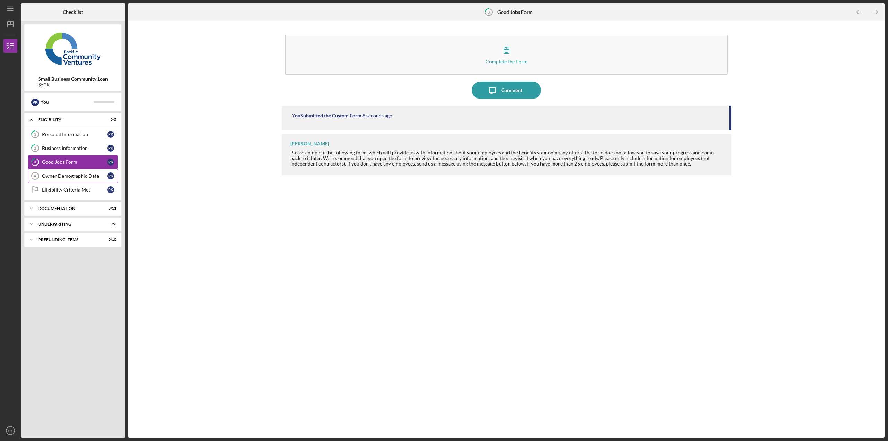
click at [59, 177] on div "Owner Demographic Data" at bounding box center [74, 176] width 65 height 6
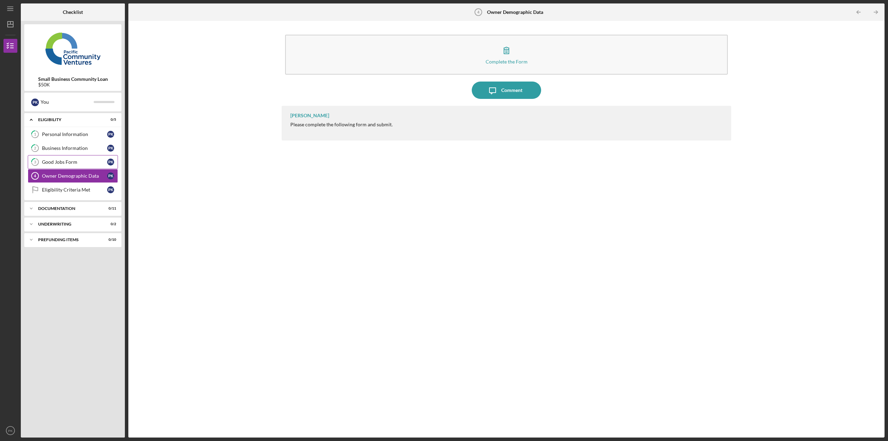
click at [60, 161] on div "Good Jobs Form" at bounding box center [74, 162] width 65 height 6
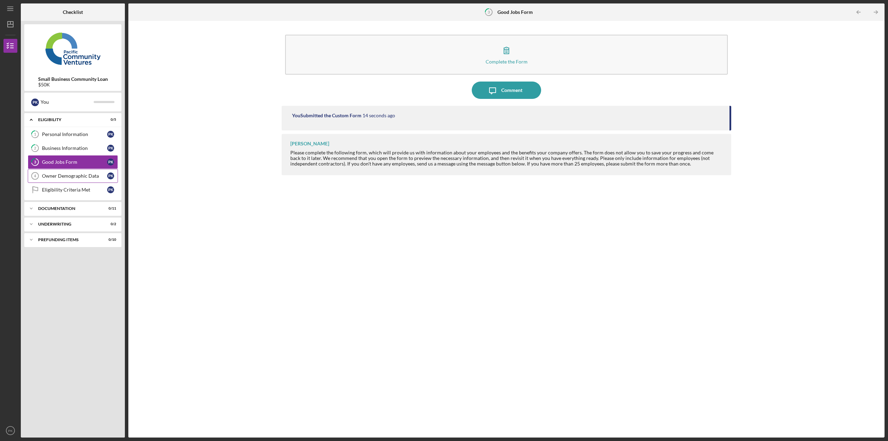
click at [52, 176] on div "Owner Demographic Data" at bounding box center [74, 176] width 65 height 6
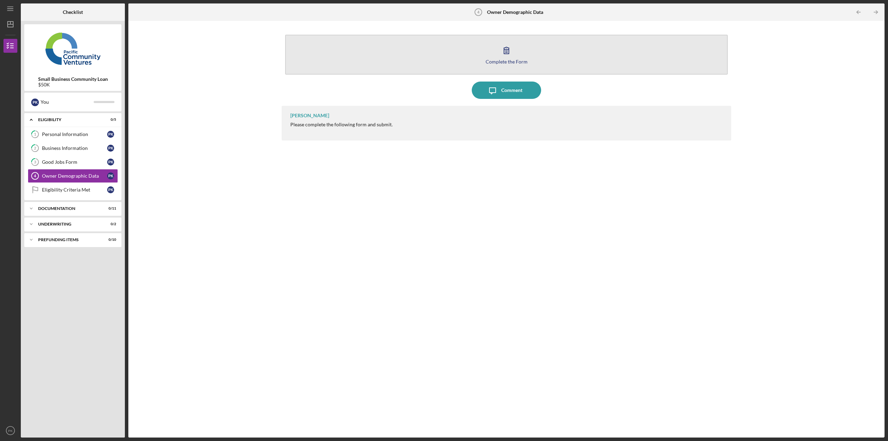
click at [505, 61] on div "Complete the Form" at bounding box center [506, 61] width 42 height 5
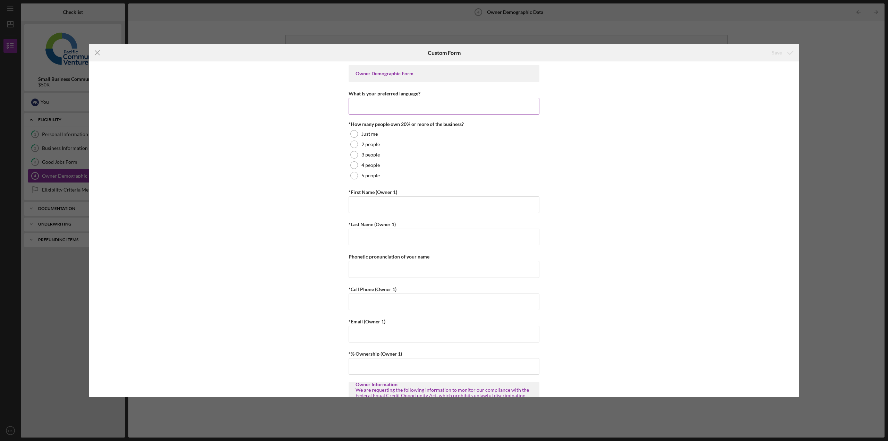
click at [399, 109] on input "What is your preferred language?" at bounding box center [443, 106] width 191 height 17
type input "English"
click at [424, 151] on div "3 people" at bounding box center [443, 154] width 191 height 10
click at [354, 134] on div at bounding box center [354, 134] width 8 height 8
click at [417, 204] on input "*First Name (Owner 1)" at bounding box center [443, 204] width 191 height 17
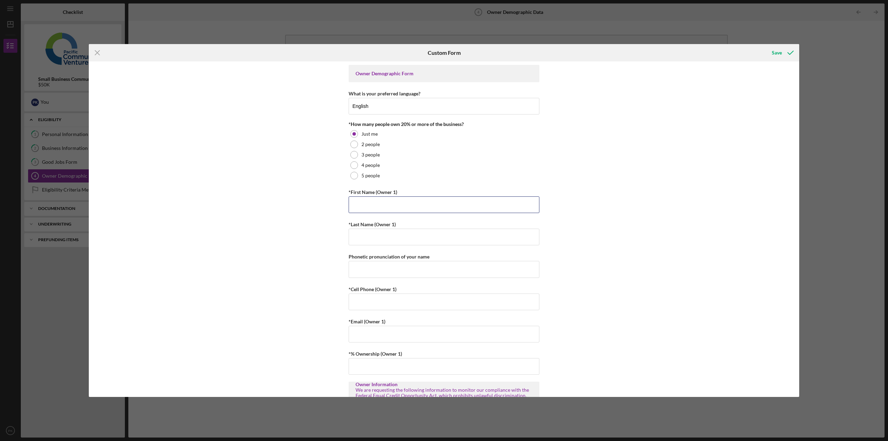
type input "[PERSON_NAME]"
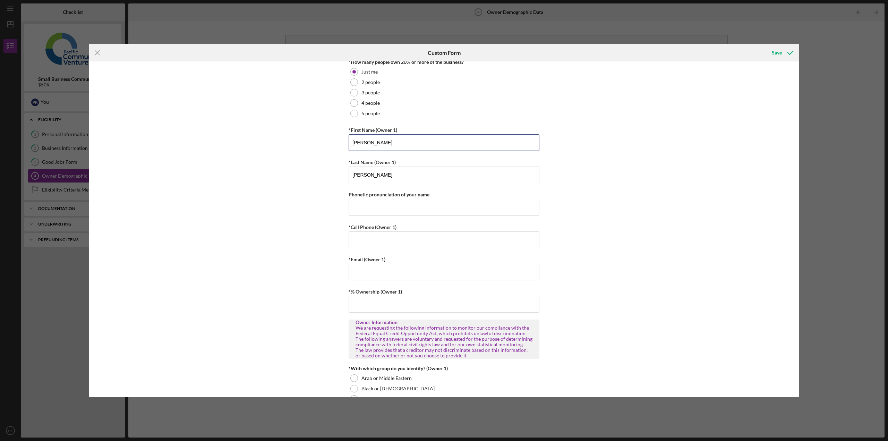
scroll to position [69, 0]
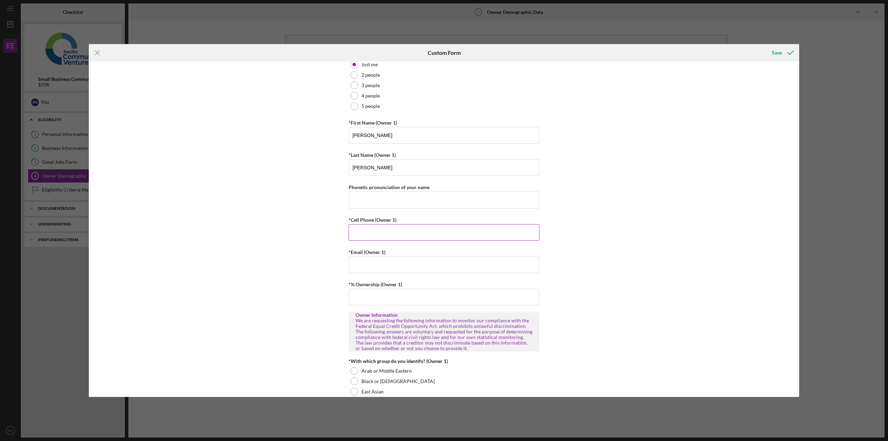
click at [414, 238] on input "*Cell Phone (Owner 1)" at bounding box center [443, 232] width 191 height 17
type input "[PHONE_NUMBER]"
click at [390, 198] on input "2132163769" at bounding box center [443, 199] width 191 height 17
type input "2"
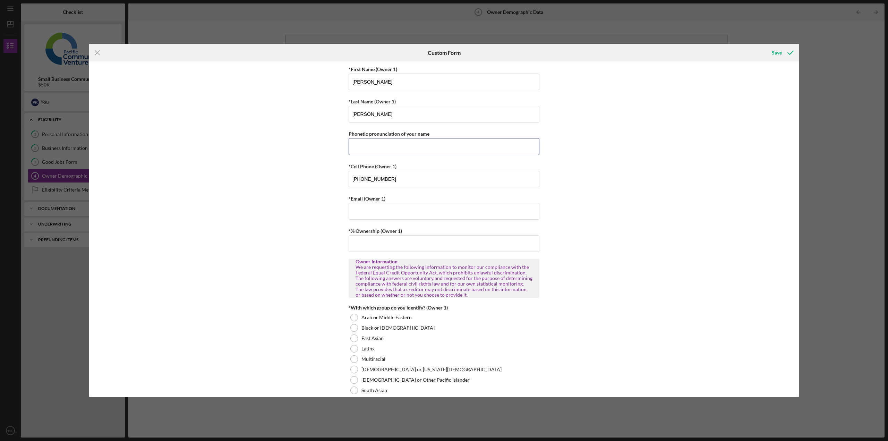
scroll to position [139, 0]
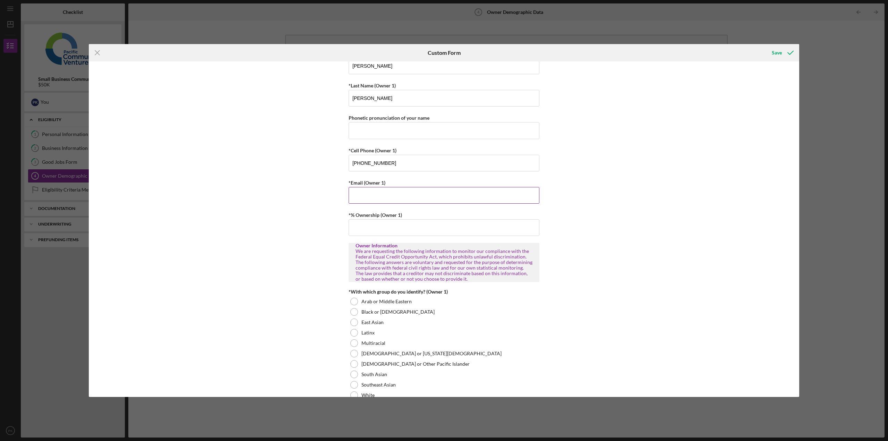
click at [366, 199] on input "*Email (Owner 1)" at bounding box center [443, 195] width 191 height 17
type input "[EMAIL_ADDRESS][DOMAIN_NAME]"
click at [361, 227] on input "*% Ownership (Owner 1)" at bounding box center [443, 227] width 191 height 17
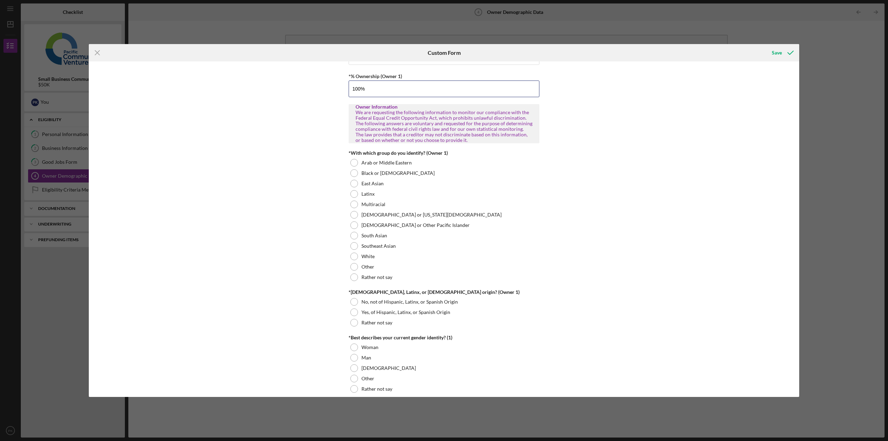
scroll to position [312, 0]
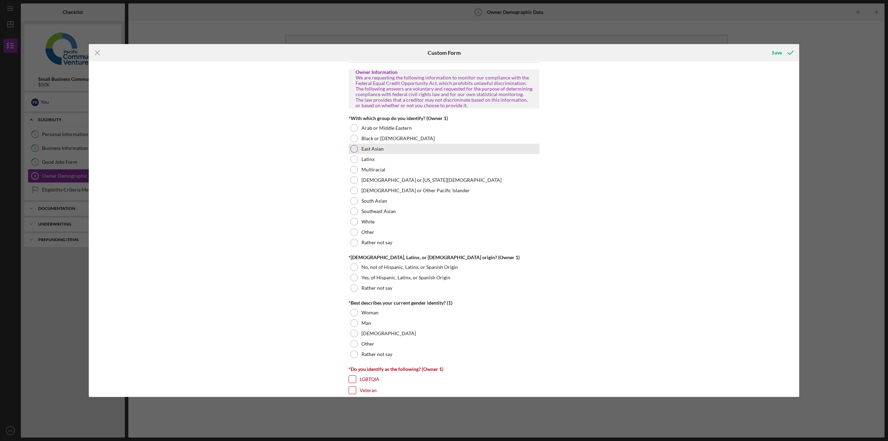
type input "100.00000%"
click at [356, 148] on div at bounding box center [354, 149] width 8 height 8
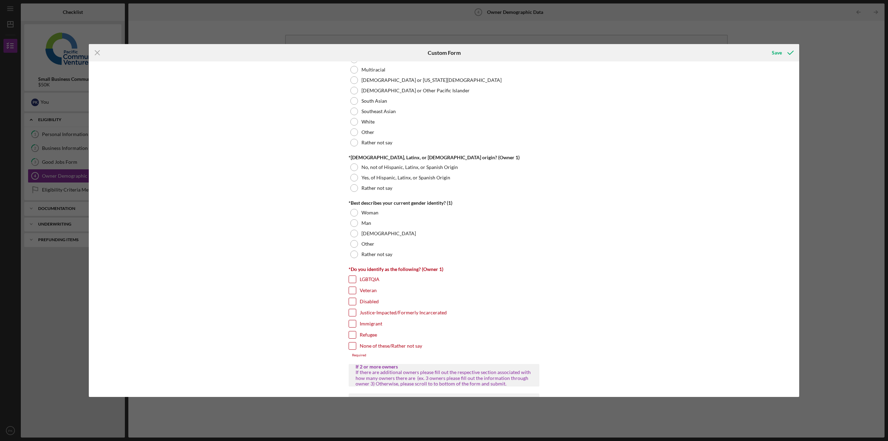
scroll to position [416, 0]
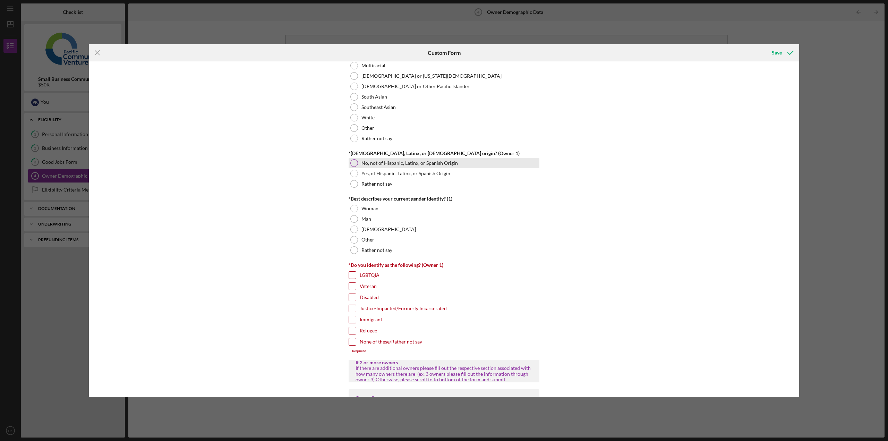
click at [350, 162] on div at bounding box center [354, 163] width 8 height 8
click at [351, 216] on div at bounding box center [354, 219] width 8 height 8
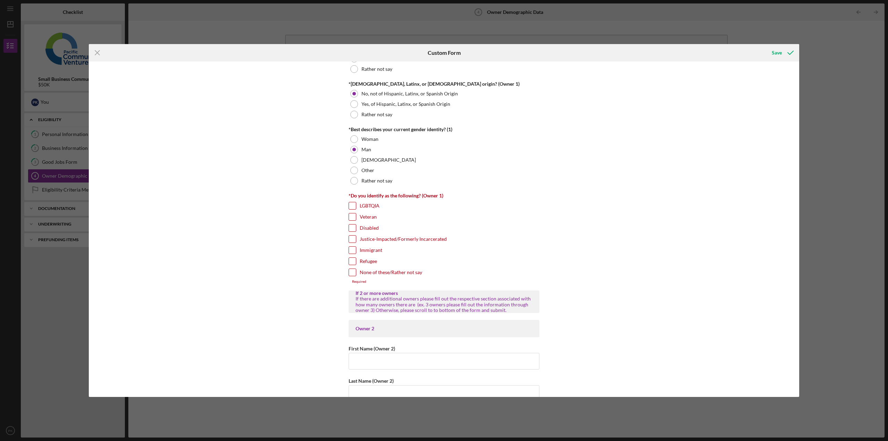
click at [353, 274] on input "None of these/Rather not say" at bounding box center [352, 272] width 7 height 7
checkbox input "true"
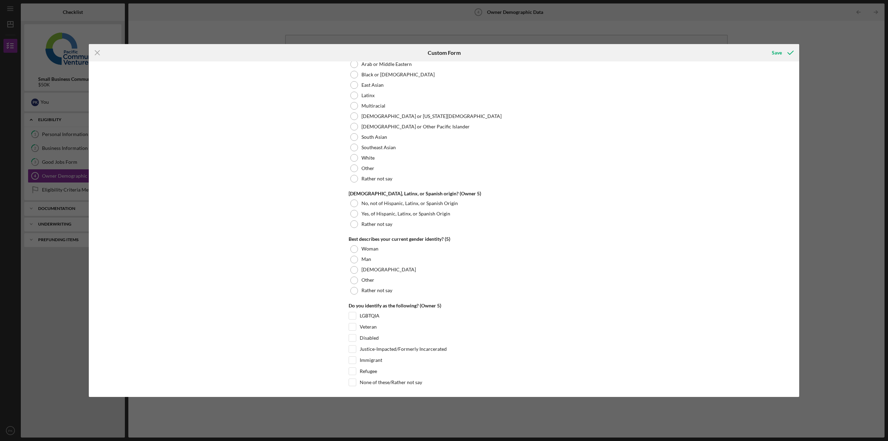
scroll to position [2528, 0]
click at [777, 53] on div "Save" at bounding box center [776, 53] width 10 height 14
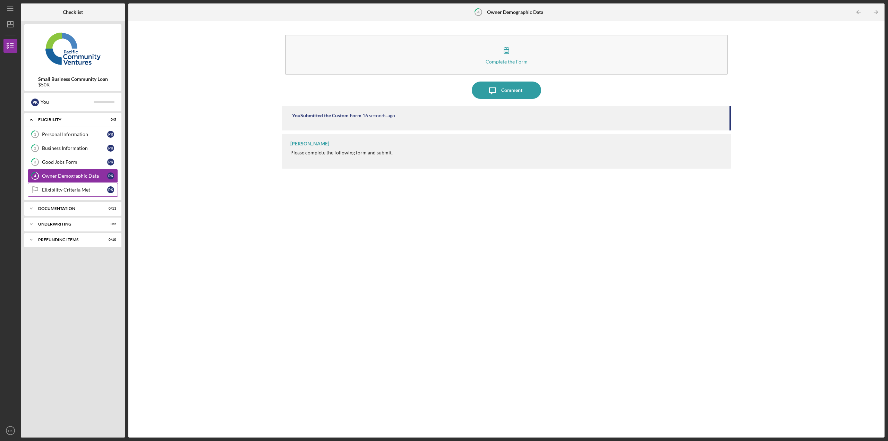
click at [62, 187] on link "Eligibility Criteria Met Eligibility Criteria Met P K" at bounding box center [73, 190] width 90 height 14
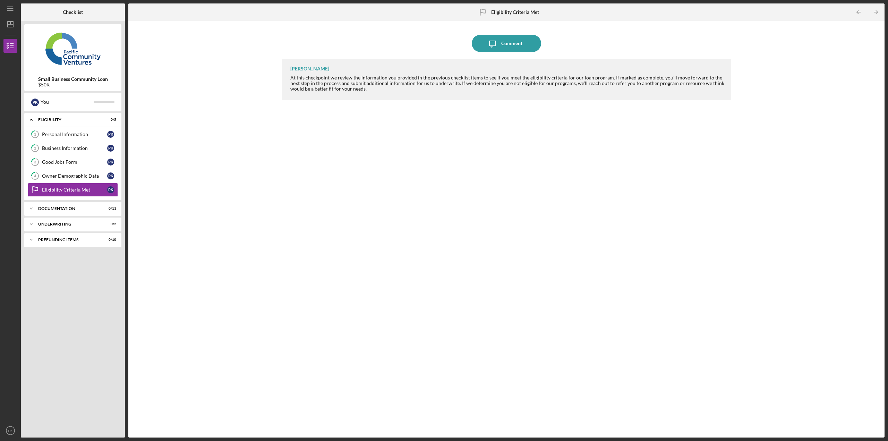
click at [102, 282] on div "Icon/Expander Eligibility 0 / 5 1 Personal Information P K 2 Business Informati…" at bounding box center [72, 273] width 97 height 321
click at [13, 5] on icon "Icon/Menu" at bounding box center [11, 9] width 16 height 16
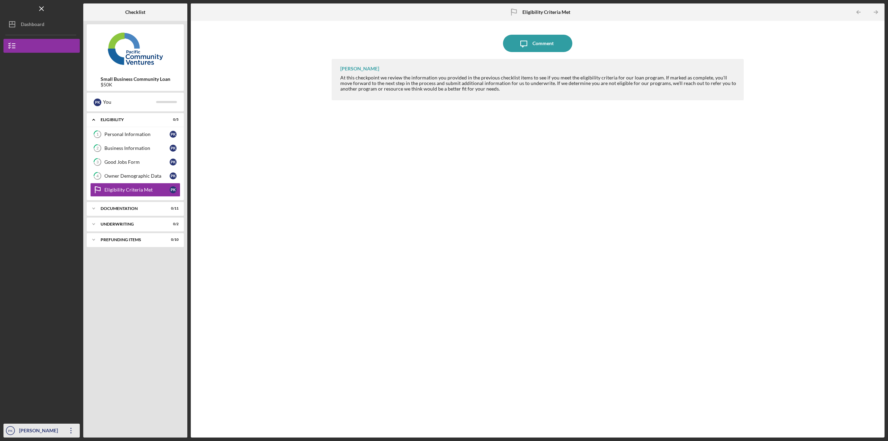
click at [27, 429] on div "[PERSON_NAME]" at bounding box center [39, 431] width 45 height 16
click at [23, 416] on link "Logout" at bounding box center [42, 414] width 76 height 14
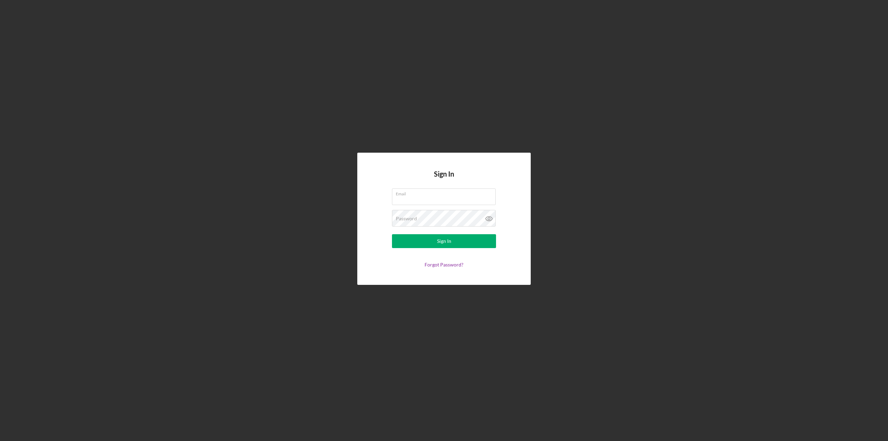
type input "[EMAIL_ADDRESS][DOMAIN_NAME]"
